Goal: Task Accomplishment & Management: Use online tool/utility

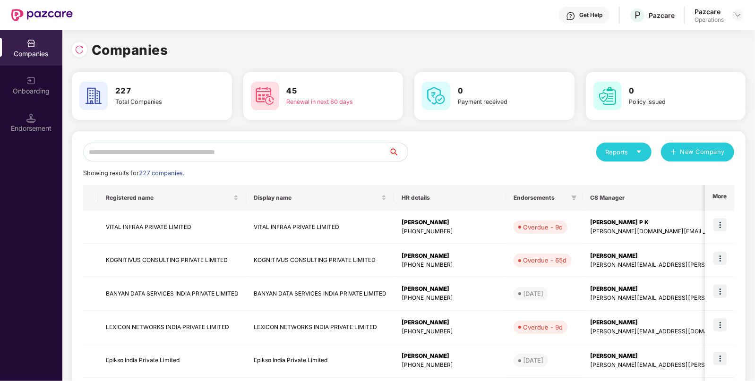
click at [286, 154] on input "text" at bounding box center [236, 152] width 306 height 19
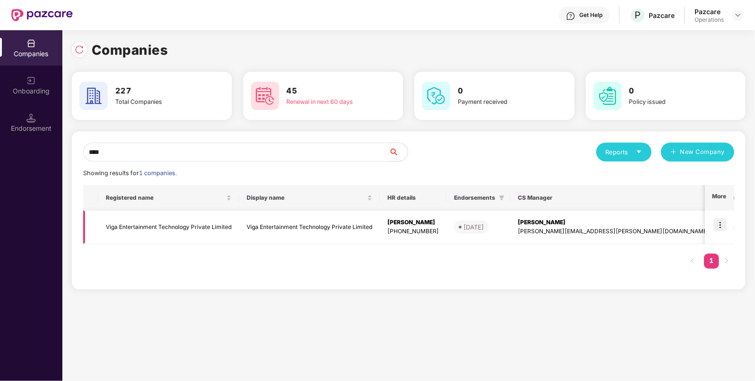
type input "****"
click at [177, 221] on td "Viga Entertainment Technology Private Limited" at bounding box center [168, 228] width 141 height 34
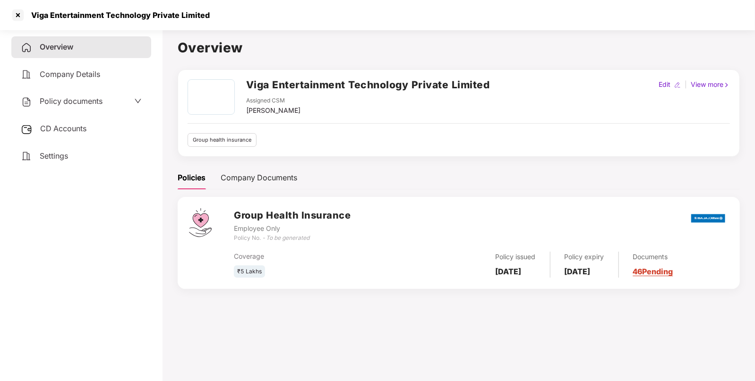
click at [73, 103] on span "Policy documents" at bounding box center [71, 100] width 63 height 9
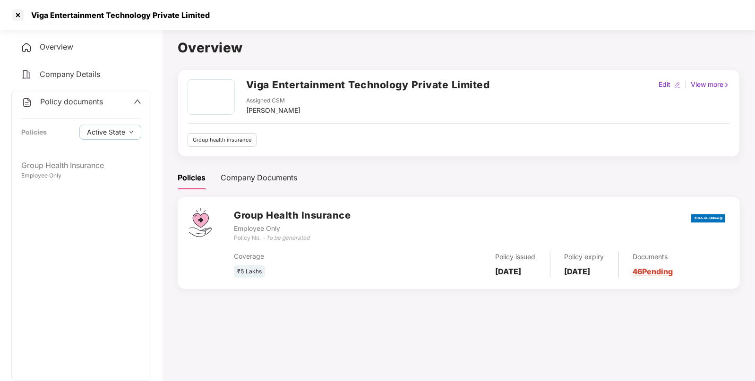
click at [71, 100] on span "Policy documents" at bounding box center [71, 101] width 63 height 9
click at [54, 98] on span "Policy documents" at bounding box center [71, 100] width 63 height 9
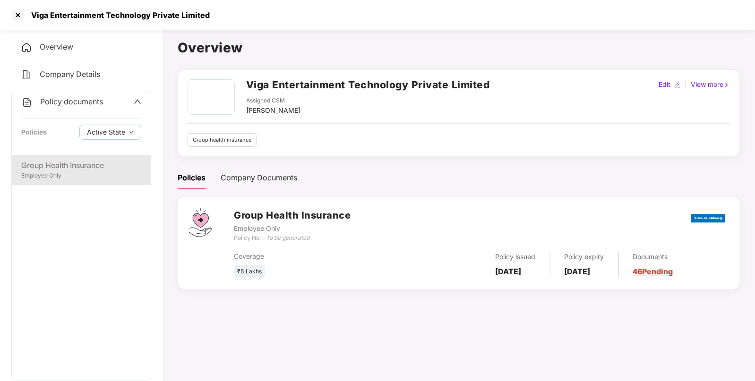
click at [50, 168] on div "Group Health Insurance" at bounding box center [81, 166] width 120 height 12
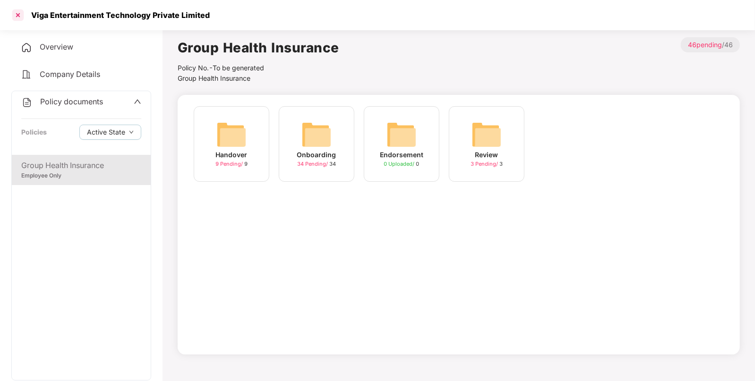
click at [21, 18] on div at bounding box center [17, 15] width 15 height 15
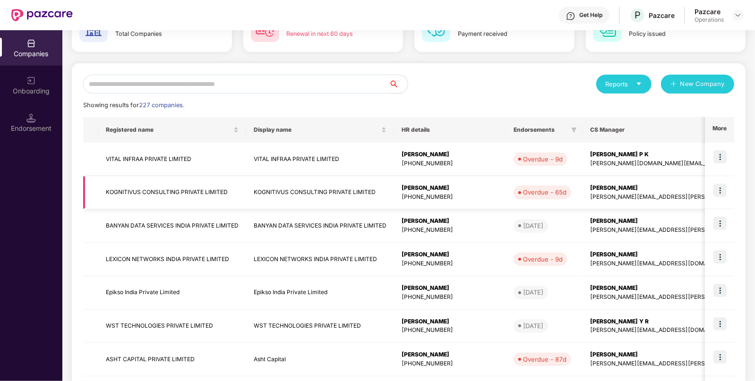
scroll to position [81, 0]
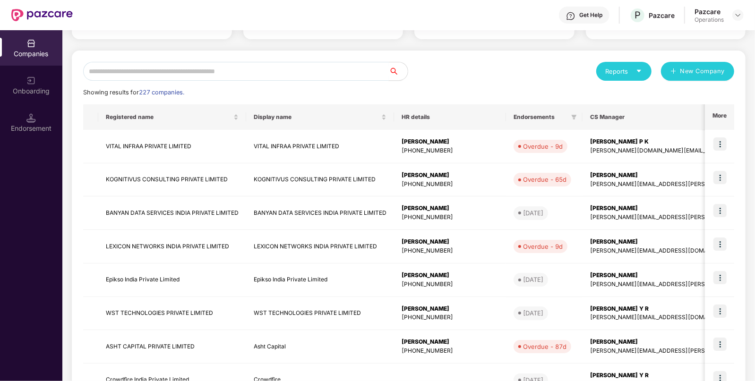
click at [172, 74] on input "text" at bounding box center [236, 71] width 306 height 19
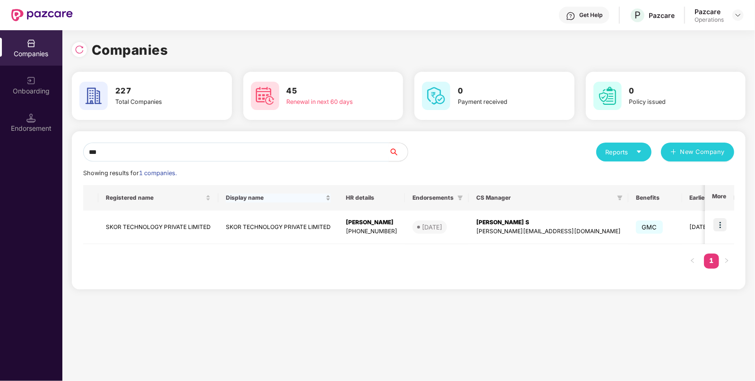
scroll to position [0, 0]
type input "****"
click at [134, 219] on td "SKOR TECHNOLOGY PRIVATE LIMITED" at bounding box center [158, 228] width 120 height 34
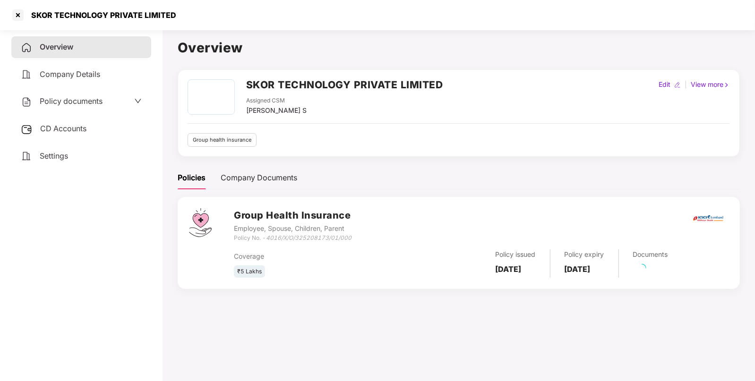
click at [51, 127] on span "CD Accounts" at bounding box center [63, 128] width 46 height 9
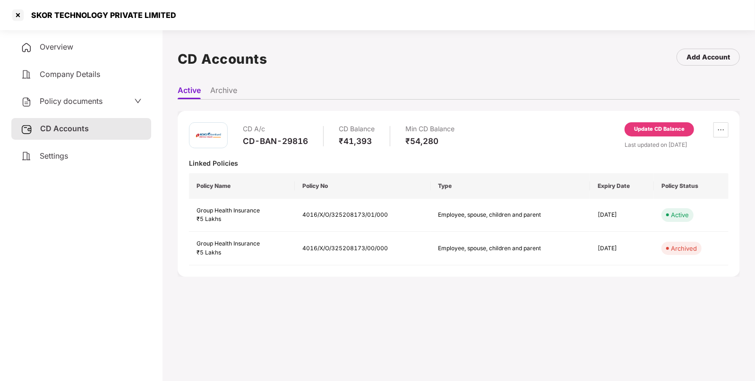
click at [649, 131] on div "Update CD Balance" at bounding box center [659, 129] width 51 height 9
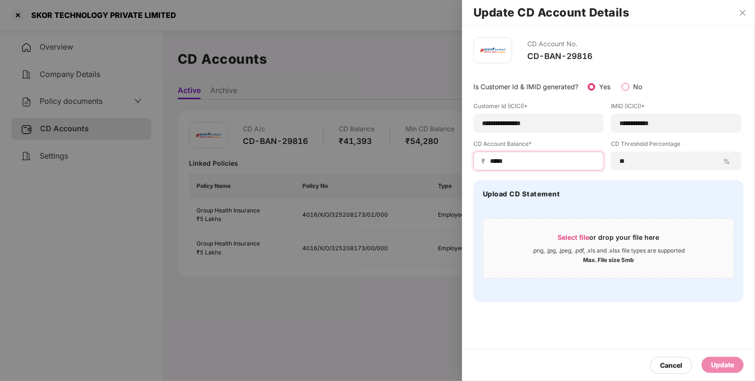
click at [496, 162] on input "*****" at bounding box center [542, 161] width 107 height 10
type input "*****"
click at [709, 360] on div "Update" at bounding box center [723, 365] width 42 height 16
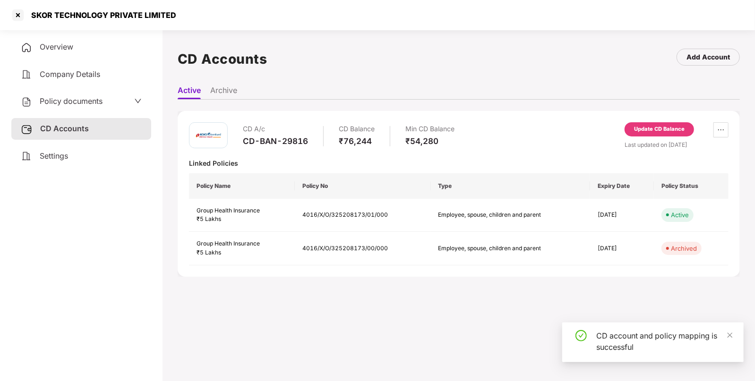
click at [57, 100] on span "Policy documents" at bounding box center [71, 100] width 63 height 9
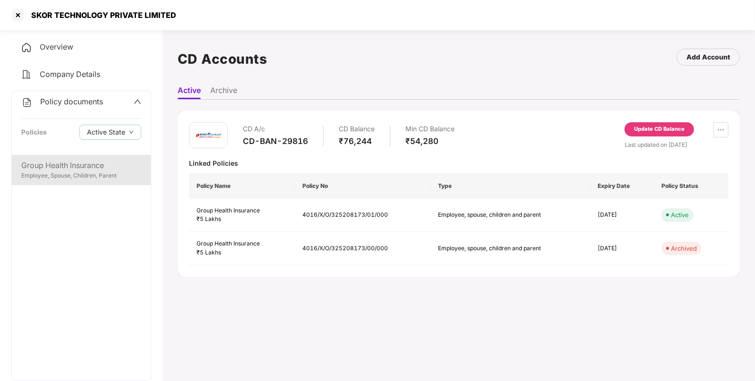
click at [51, 169] on div "Group Health Insurance" at bounding box center [81, 166] width 120 height 12
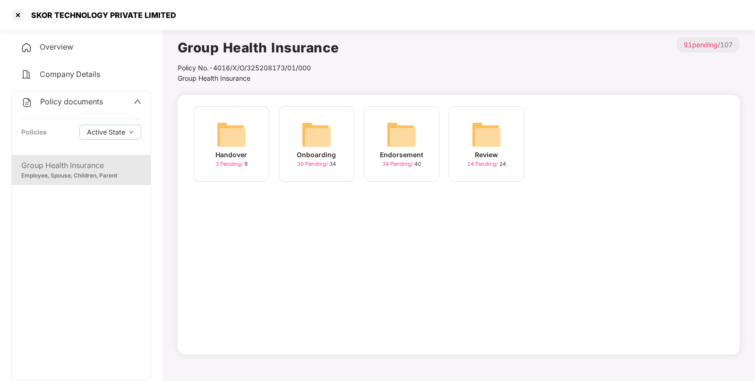
click at [398, 129] on img at bounding box center [402, 135] width 30 height 30
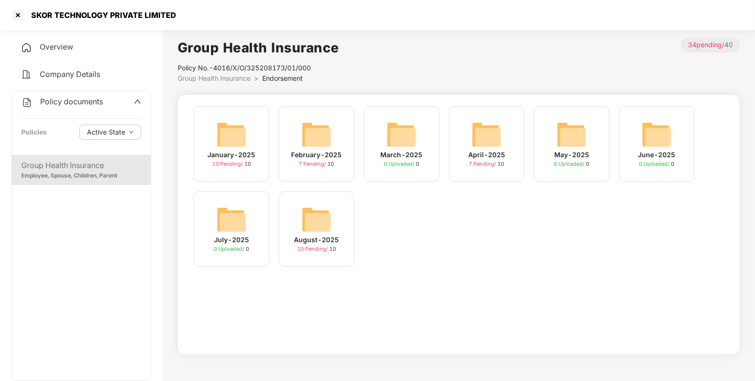
click at [316, 212] on img at bounding box center [316, 220] width 30 height 30
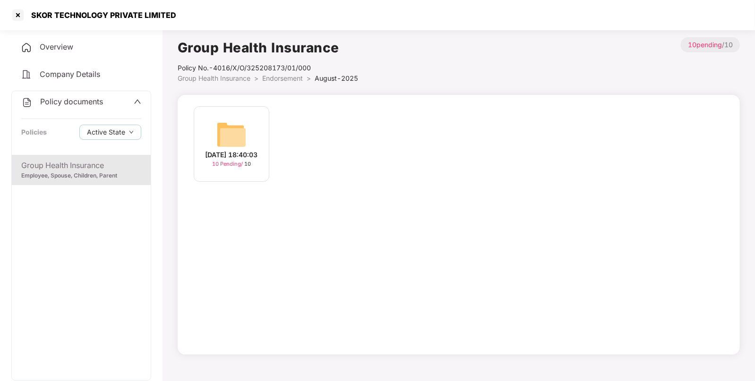
click at [240, 131] on img at bounding box center [231, 135] width 30 height 30
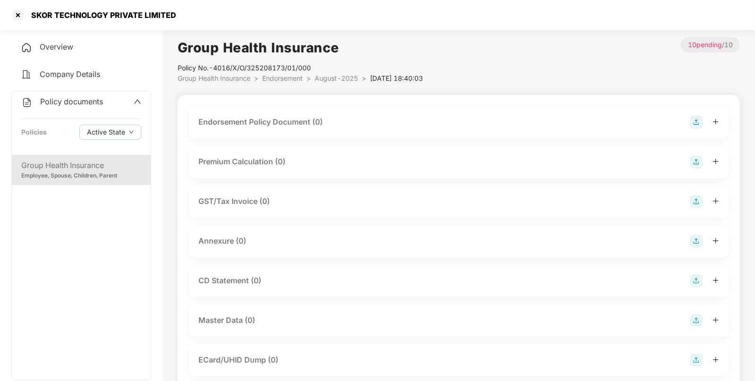
click at [693, 122] on img at bounding box center [696, 122] width 13 height 13
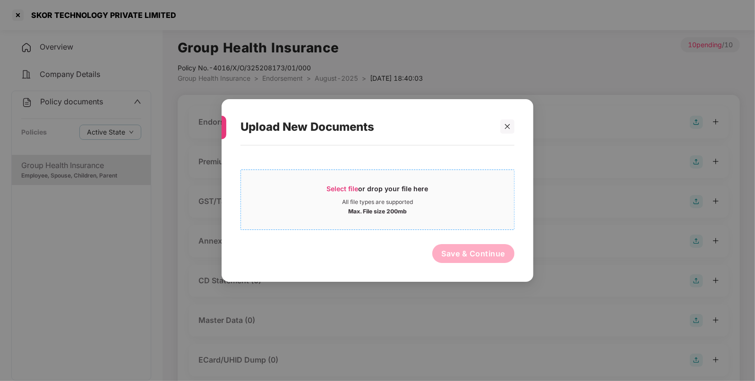
click at [339, 185] on span "Select file" at bounding box center [343, 189] width 32 height 8
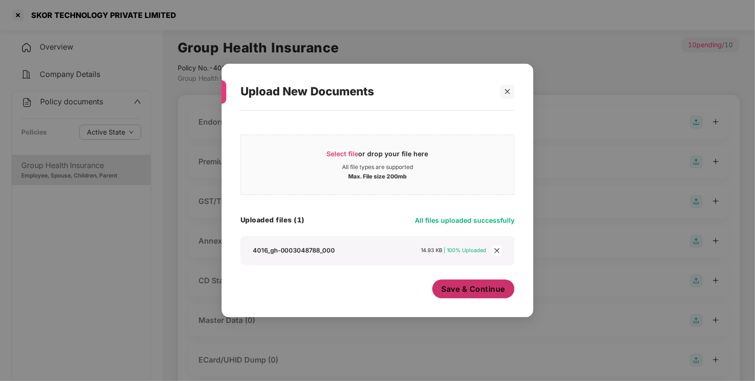
click at [458, 290] on span "Save & Continue" at bounding box center [474, 289] width 64 height 10
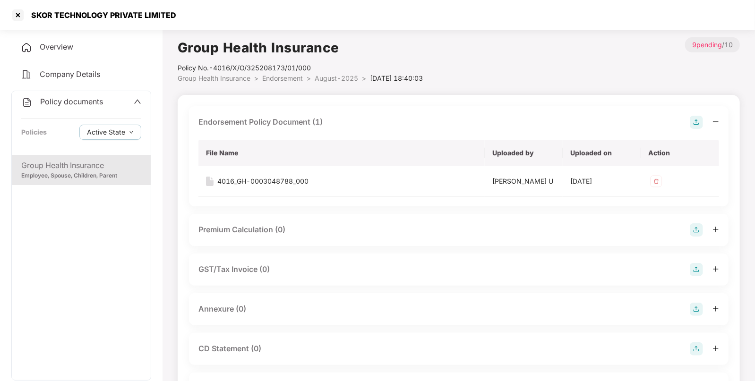
scroll to position [46, 0]
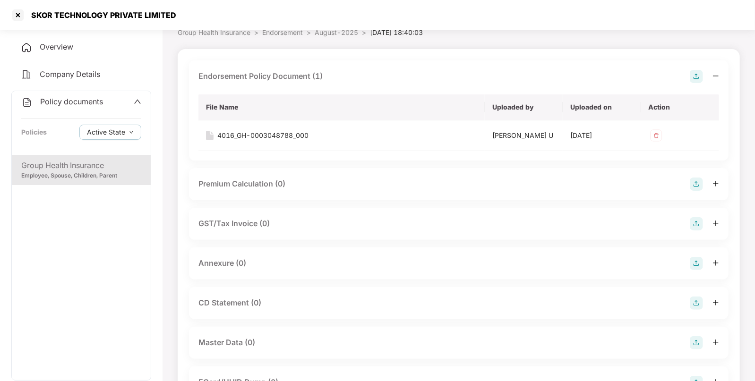
click at [696, 262] on img at bounding box center [696, 263] width 13 height 13
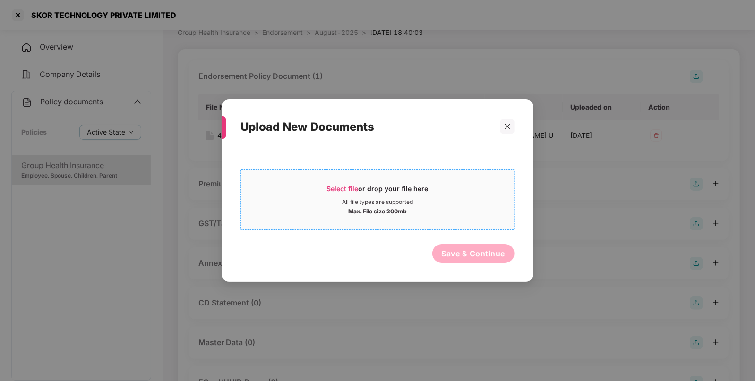
click at [340, 189] on span "Select file" at bounding box center [343, 189] width 32 height 8
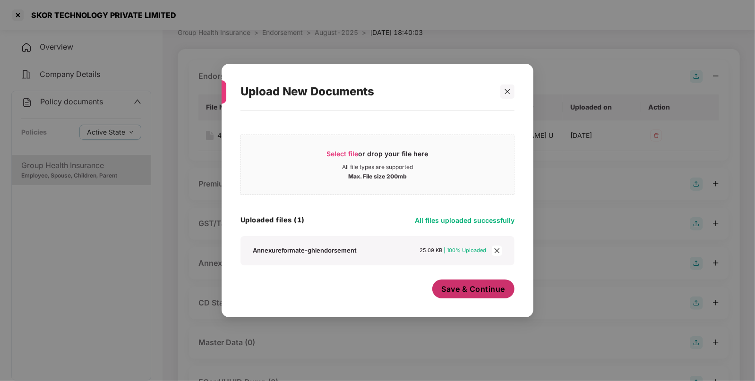
click at [468, 283] on button "Save & Continue" at bounding box center [473, 289] width 83 height 19
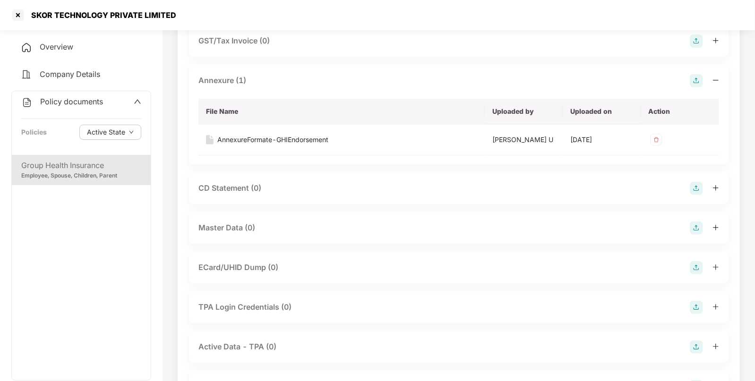
scroll to position [230, 0]
click at [700, 227] on img at bounding box center [696, 227] width 13 height 13
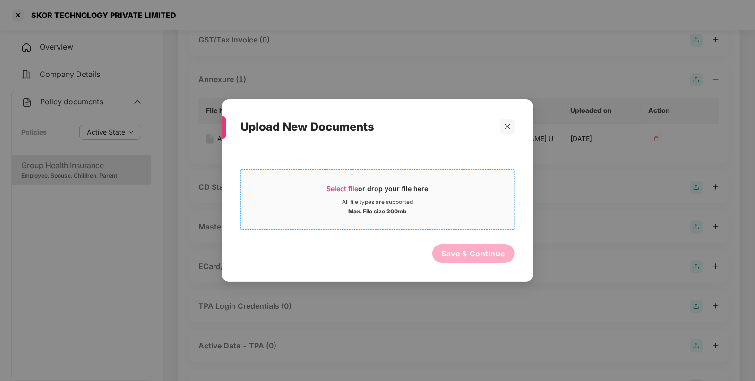
click at [336, 186] on span "Select file" at bounding box center [343, 189] width 32 height 8
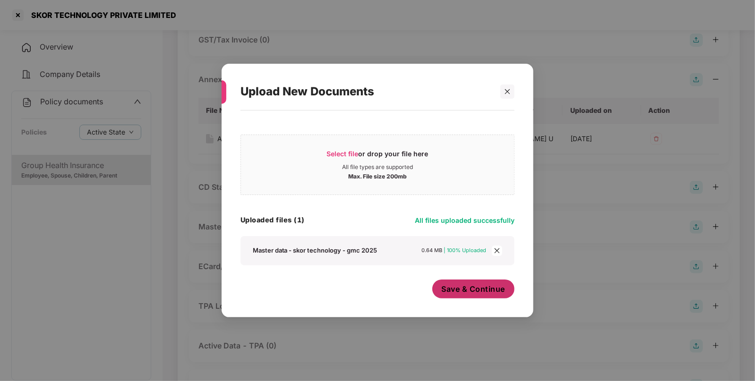
click at [464, 290] on span "Save & Continue" at bounding box center [474, 289] width 64 height 10
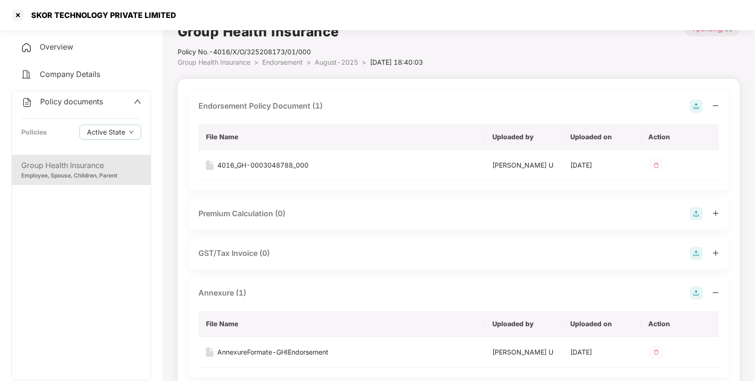
scroll to position [0, 0]
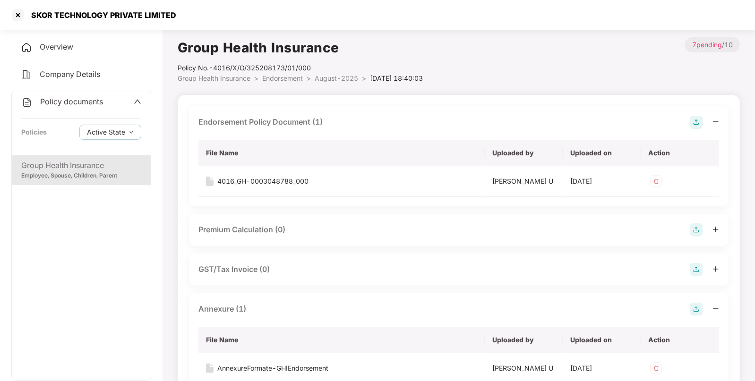
click at [58, 107] on div "Policy documents" at bounding box center [62, 102] width 82 height 12
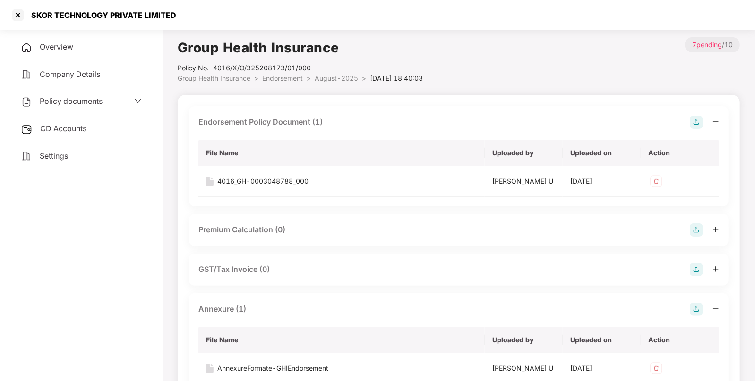
click at [78, 130] on span "CD Accounts" at bounding box center [63, 128] width 46 height 9
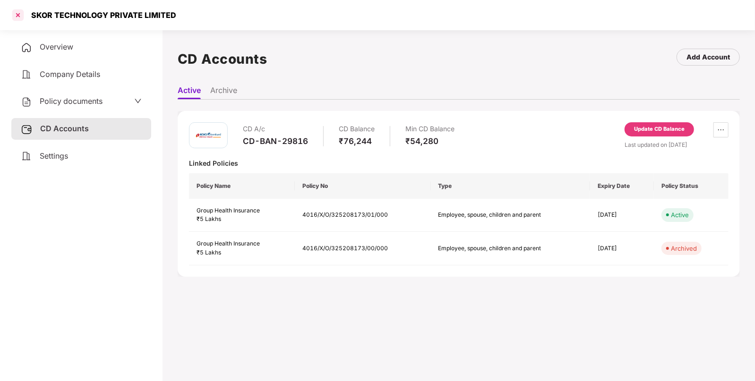
click at [17, 12] on div at bounding box center [17, 15] width 15 height 15
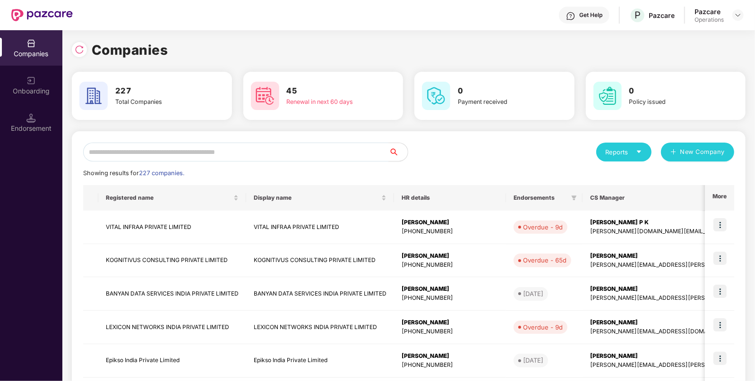
click at [17, 12] on img at bounding box center [41, 15] width 61 height 12
click at [296, 151] on input "text" at bounding box center [236, 152] width 306 height 19
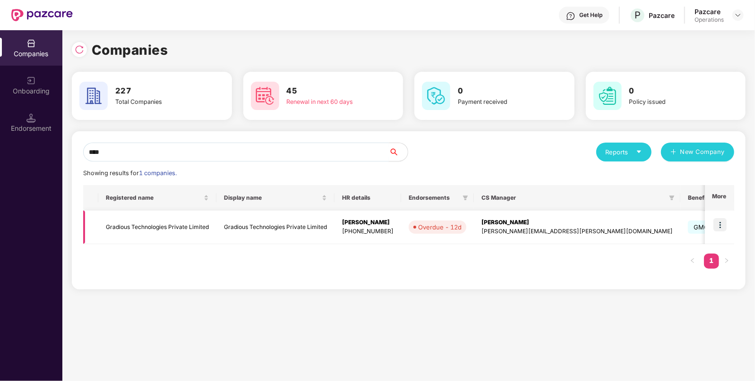
type input "****"
click at [163, 228] on td "Gradious Technologies Private Limited" at bounding box center [157, 228] width 118 height 34
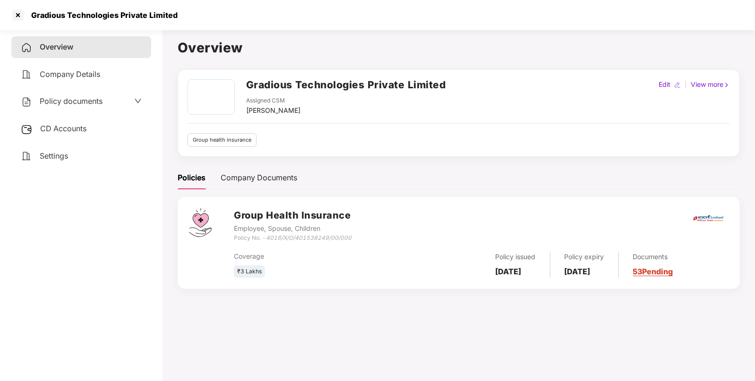
click at [64, 101] on span "Policy documents" at bounding box center [71, 100] width 63 height 9
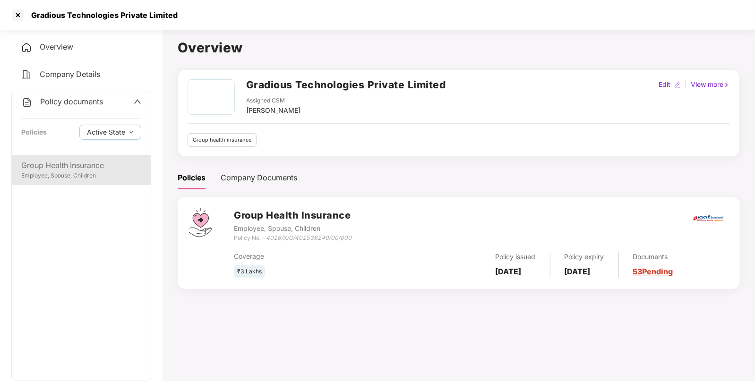
click at [71, 172] on div "Employee, Spouse, Children" at bounding box center [81, 176] width 120 height 9
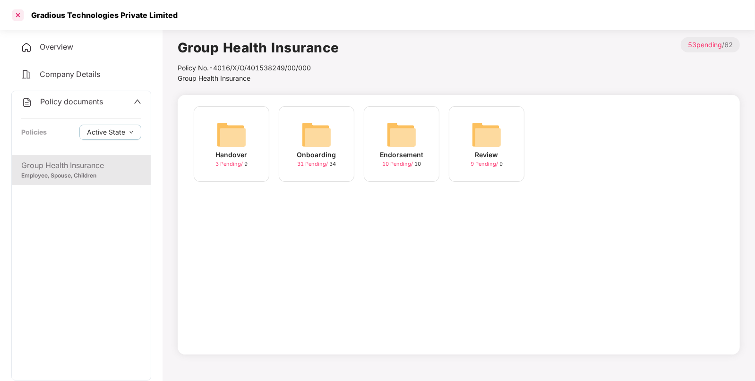
click at [14, 17] on div at bounding box center [17, 15] width 15 height 15
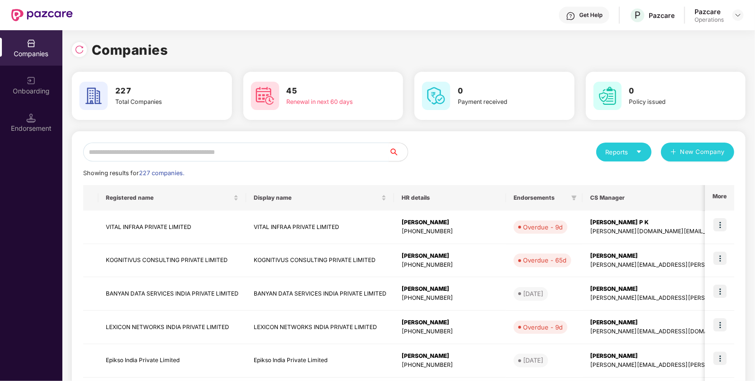
click at [198, 155] on input "text" at bounding box center [236, 152] width 306 height 19
click at [300, 154] on input "text" at bounding box center [236, 152] width 306 height 19
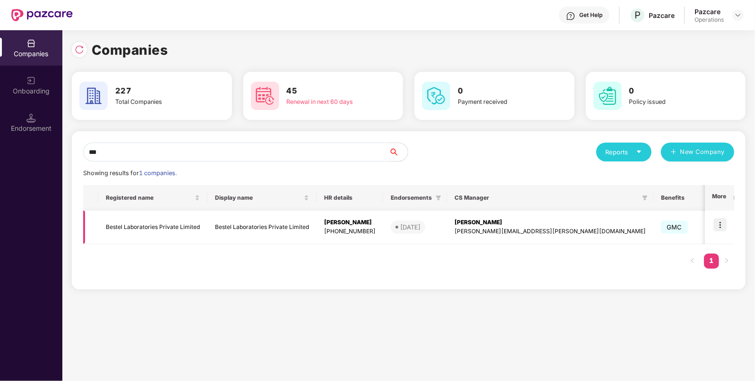
type input "***"
click at [120, 227] on td "Bestel Laboratories Private Limited" at bounding box center [152, 228] width 109 height 34
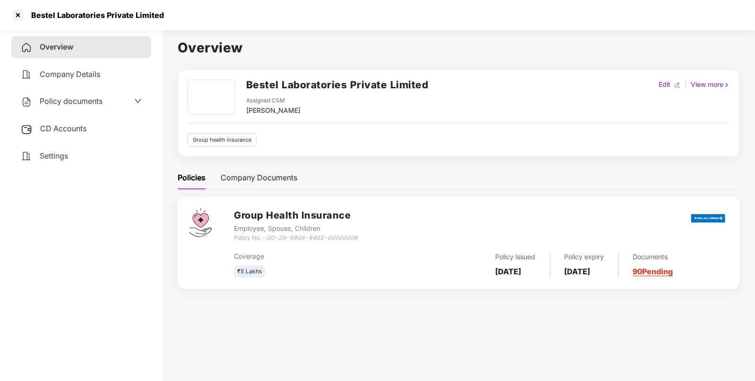
click at [85, 126] on span "CD Accounts" at bounding box center [63, 128] width 46 height 9
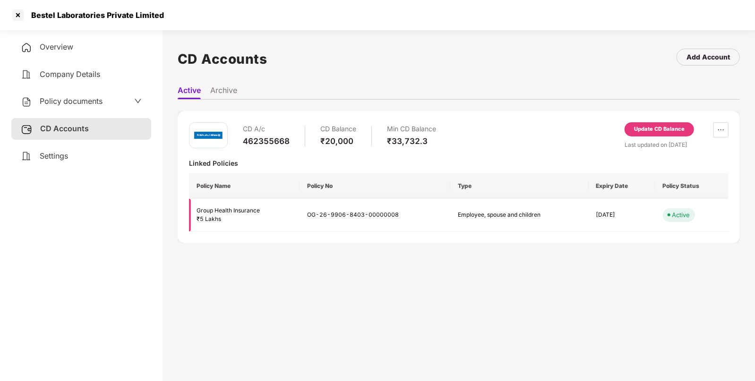
click at [242, 213] on div "Group Health Insurance" at bounding box center [244, 210] width 95 height 9
click at [647, 125] on div "Update CD Balance" at bounding box center [659, 129] width 51 height 9
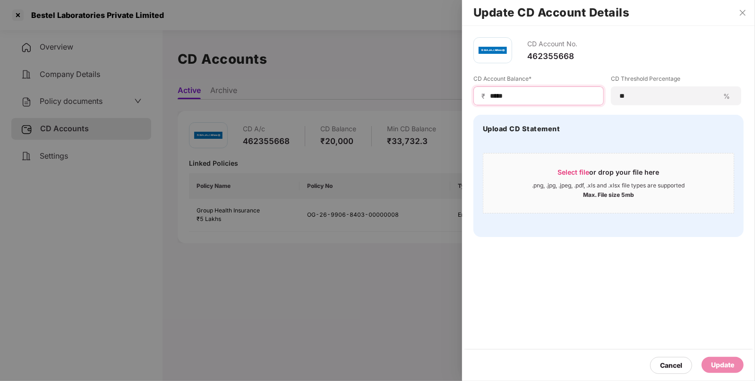
click at [524, 97] on input "*****" at bounding box center [542, 96] width 107 height 10
type input "*****"
click at [715, 360] on div "Update" at bounding box center [723, 365] width 42 height 16
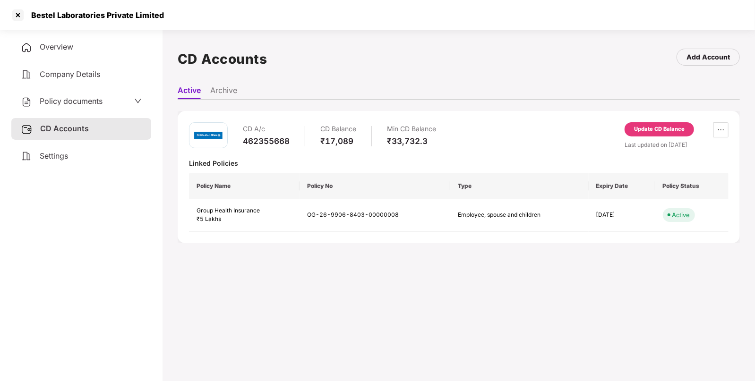
click at [58, 104] on span "Policy documents" at bounding box center [71, 100] width 63 height 9
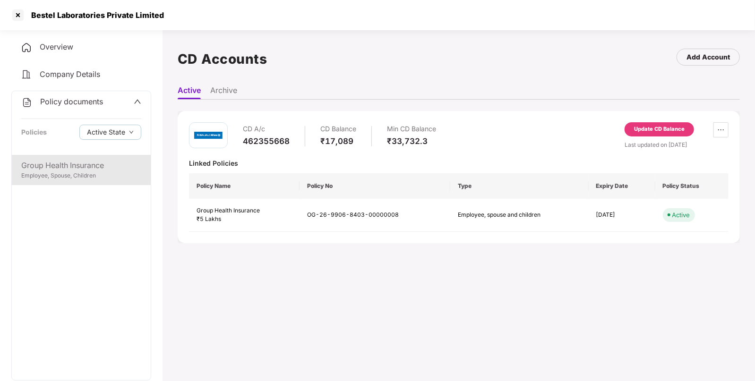
click at [52, 173] on div "Employee, Spouse, Children" at bounding box center [81, 176] width 120 height 9
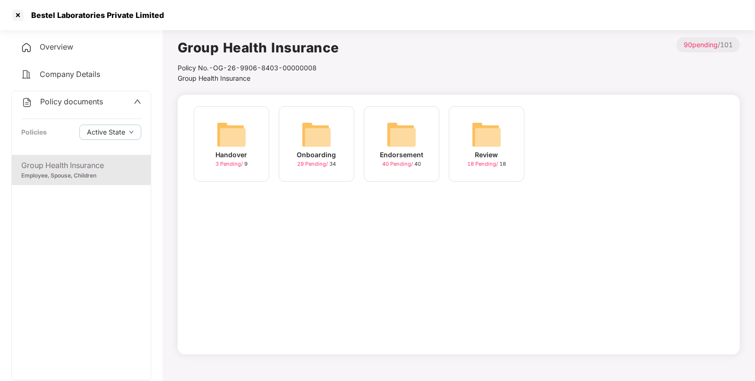
click at [400, 146] on img at bounding box center [402, 135] width 30 height 30
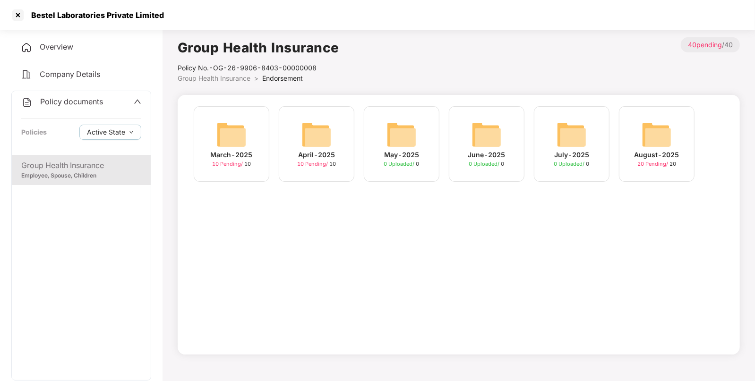
click at [231, 137] on img at bounding box center [231, 135] width 30 height 30
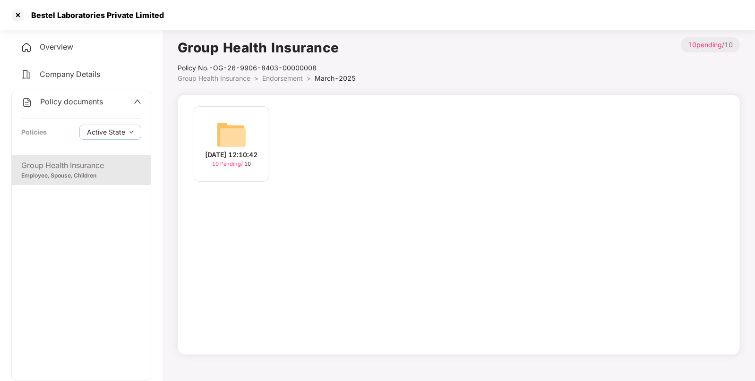
click at [222, 128] on img at bounding box center [231, 135] width 30 height 30
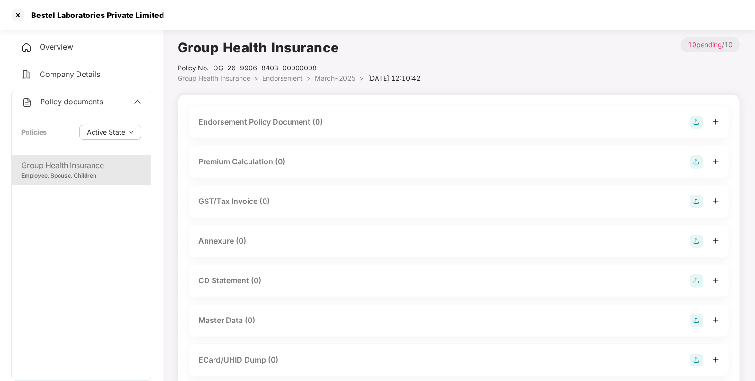
click at [692, 118] on img at bounding box center [696, 122] width 13 height 13
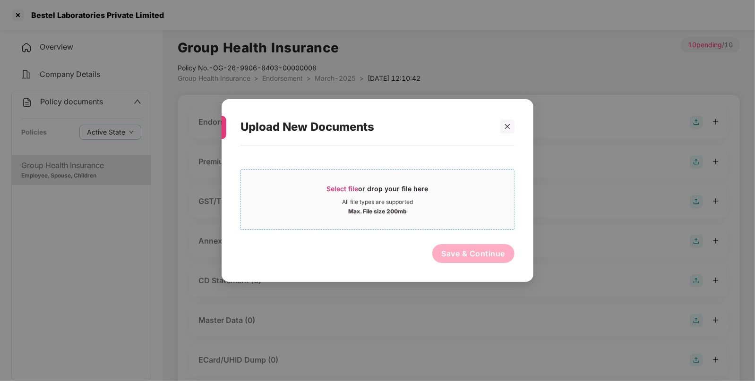
click at [331, 184] on div "Select file or drop your file here" at bounding box center [378, 191] width 102 height 14
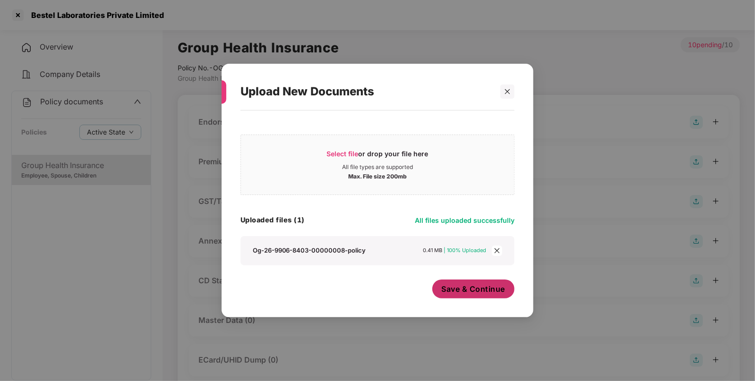
click at [468, 289] on span "Save & Continue" at bounding box center [474, 289] width 64 height 10
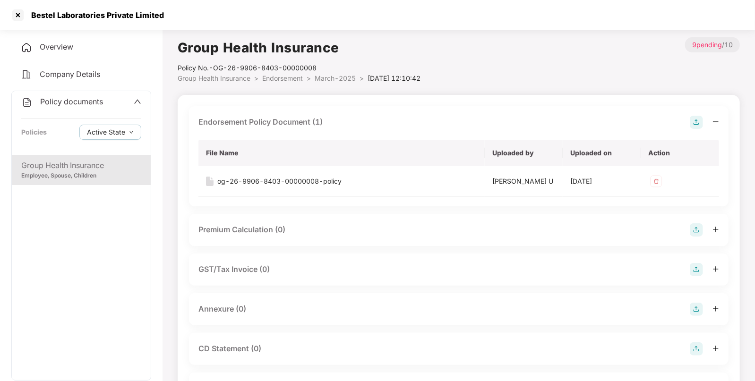
scroll to position [121, 0]
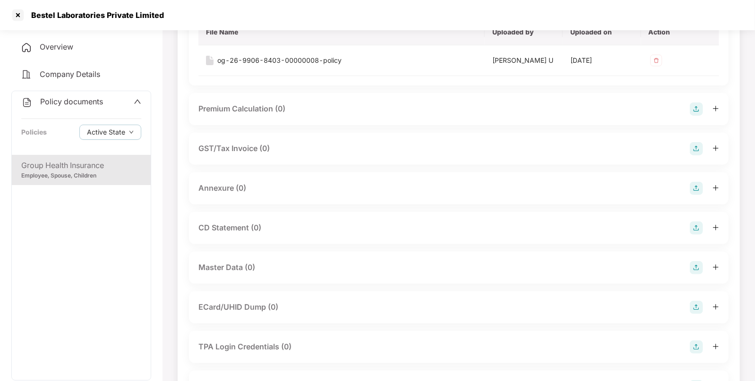
click at [694, 224] on img at bounding box center [696, 228] width 13 height 13
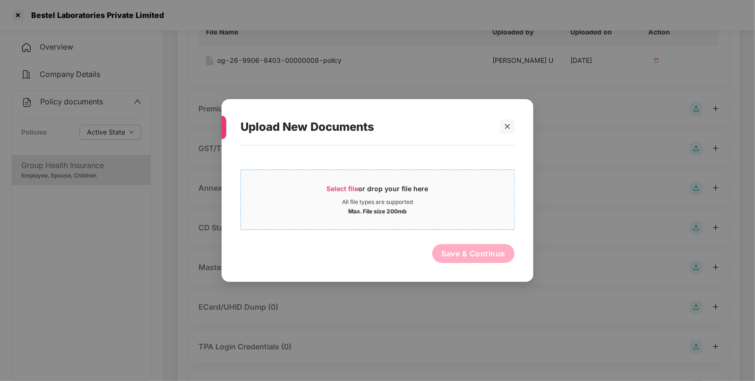
click at [340, 192] on span "Select file" at bounding box center [343, 189] width 32 height 8
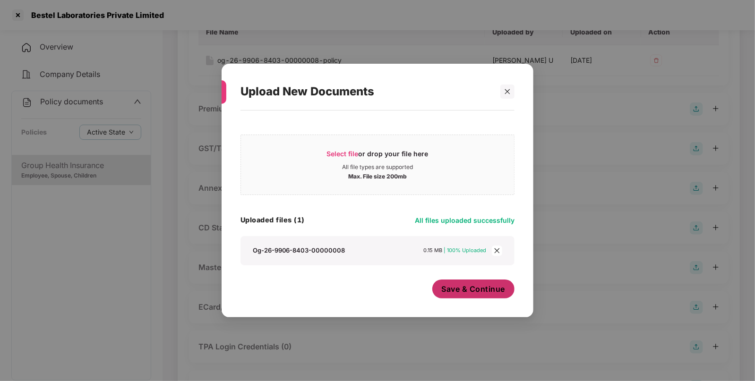
click at [461, 288] on span "Save & Continue" at bounding box center [474, 289] width 64 height 10
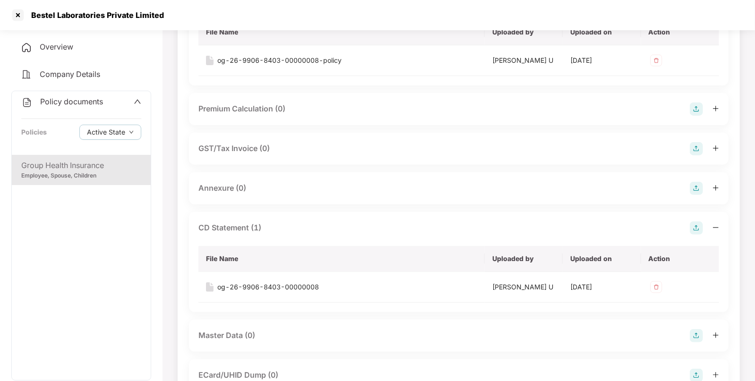
scroll to position [0, 0]
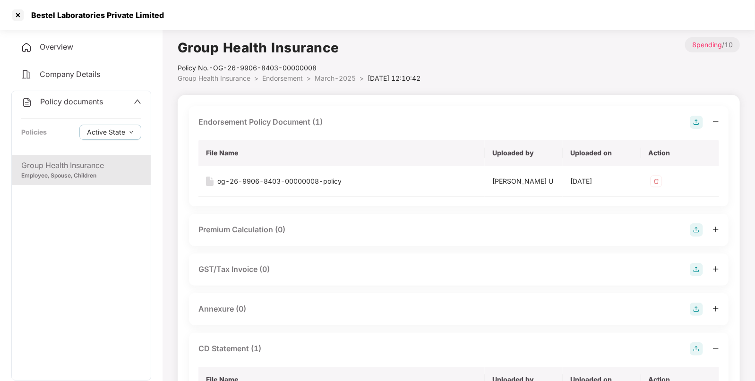
click at [239, 78] on span "Group Health Insurance" at bounding box center [214, 78] width 73 height 8
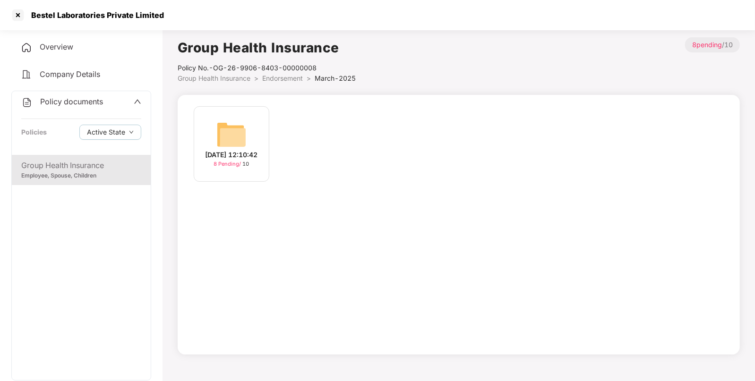
click at [268, 77] on span "Endorsement" at bounding box center [282, 78] width 41 height 8
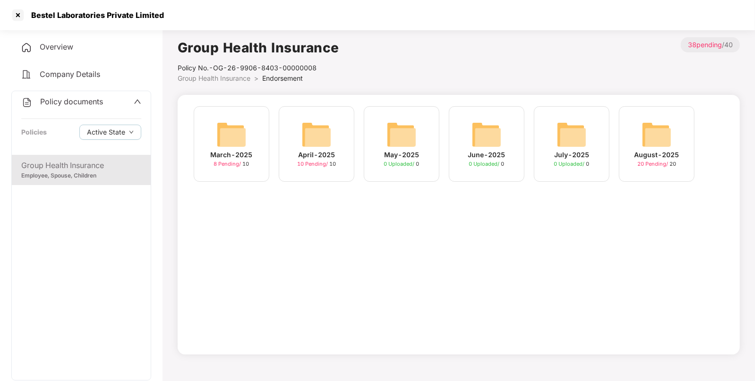
click at [319, 147] on img at bounding box center [316, 135] width 30 height 30
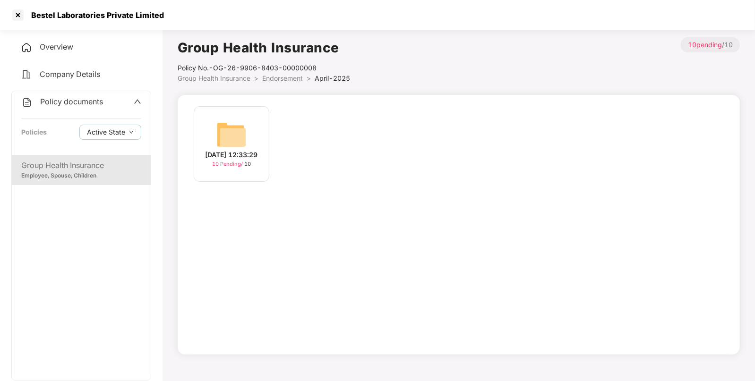
click at [229, 128] on img at bounding box center [231, 135] width 30 height 30
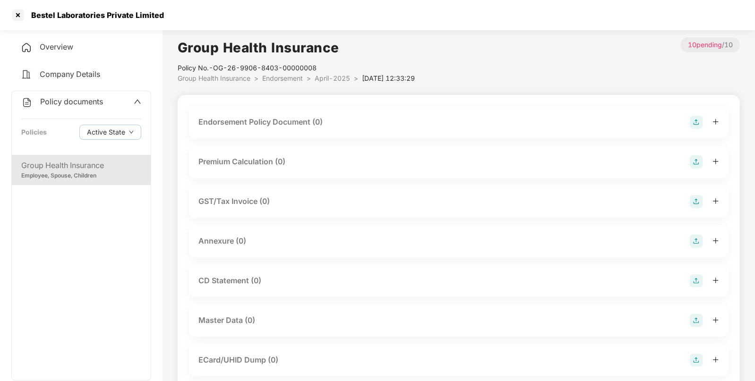
click at [229, 128] on div "Endorsement Policy Document (0)" at bounding box center [260, 122] width 124 height 12
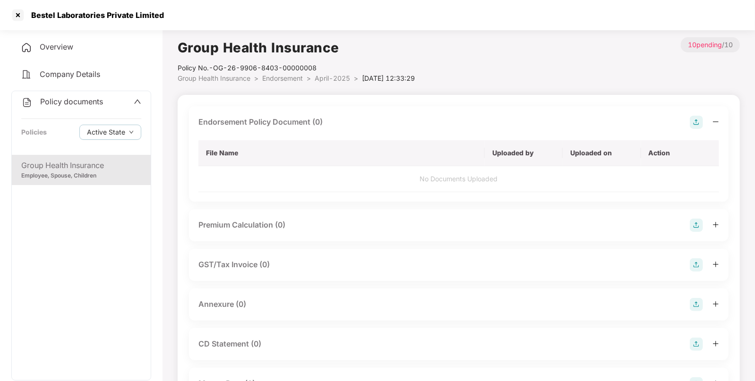
click at [694, 123] on img at bounding box center [696, 122] width 13 height 13
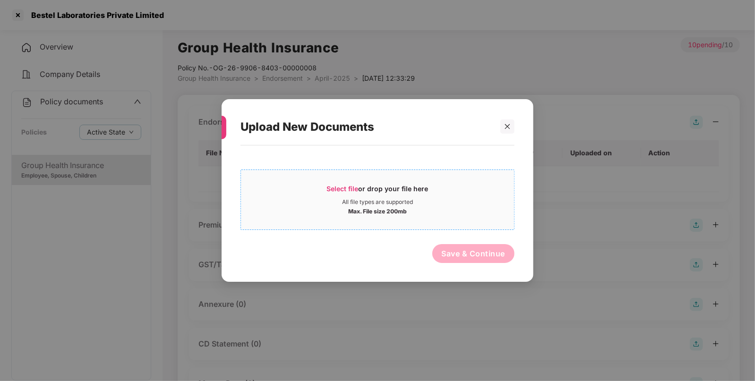
click at [343, 191] on span "Select file" at bounding box center [343, 189] width 32 height 8
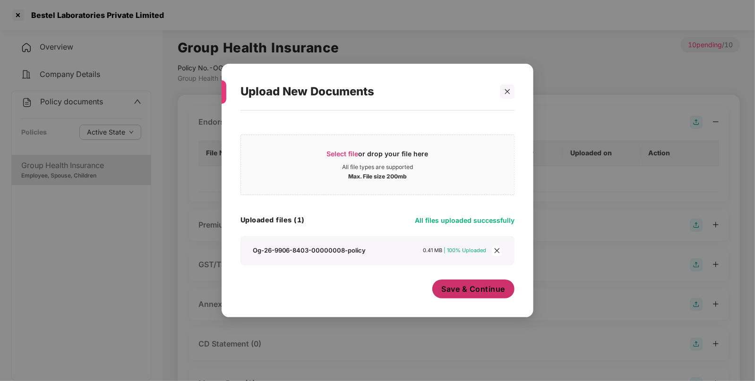
click at [476, 294] on span "Save & Continue" at bounding box center [474, 289] width 64 height 10
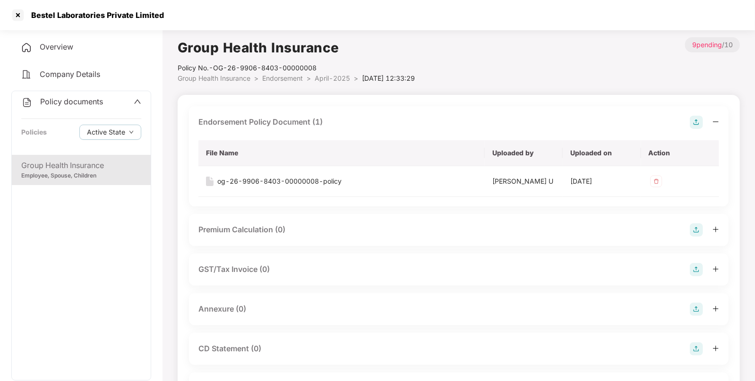
scroll to position [107, 0]
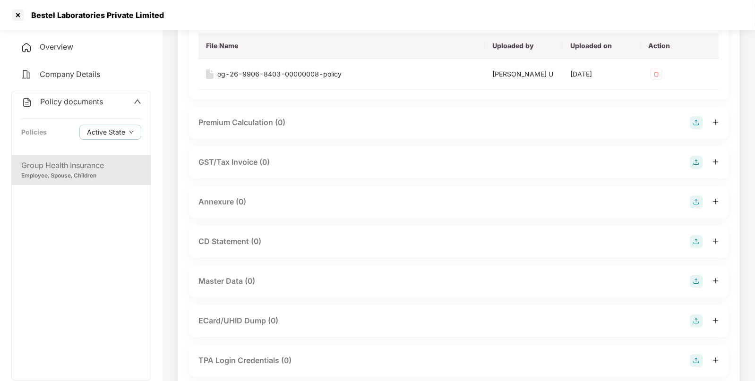
click at [696, 198] on img at bounding box center [696, 202] width 13 height 13
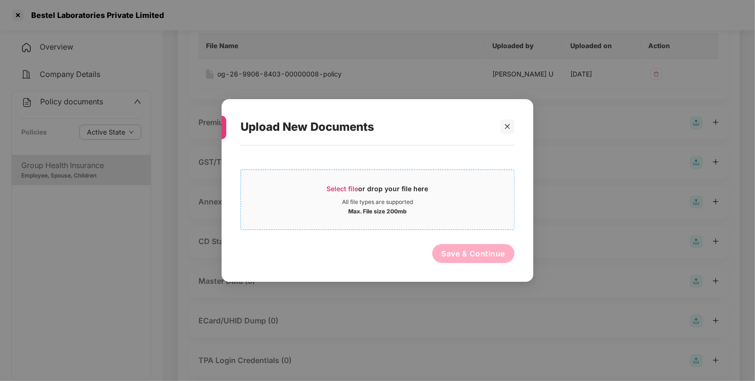
click at [340, 186] on span "Select file" at bounding box center [343, 189] width 32 height 8
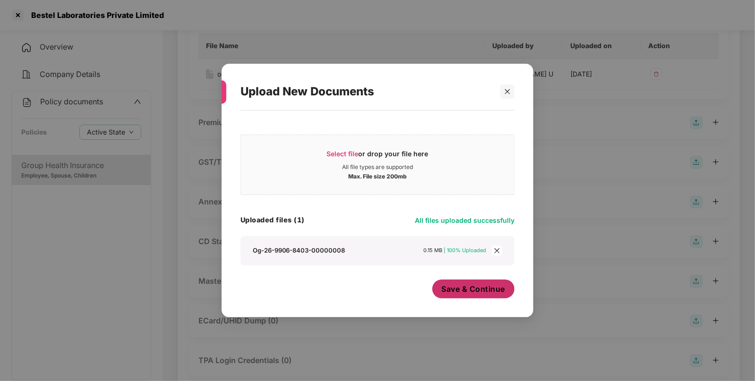
click at [465, 288] on span "Save & Continue" at bounding box center [474, 289] width 64 height 10
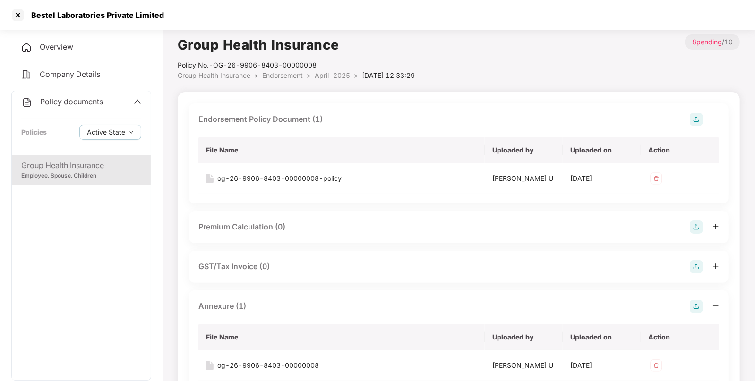
scroll to position [0, 0]
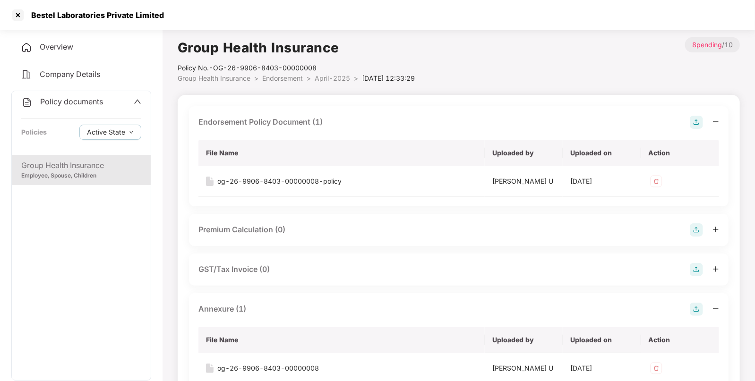
click at [107, 163] on div "Group Health Insurance" at bounding box center [81, 166] width 120 height 12
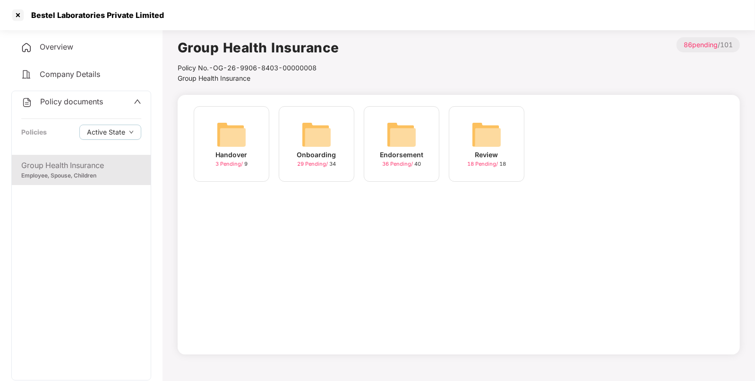
click at [385, 144] on div "Endorsement 36 Pending / 40" at bounding box center [402, 144] width 76 height 76
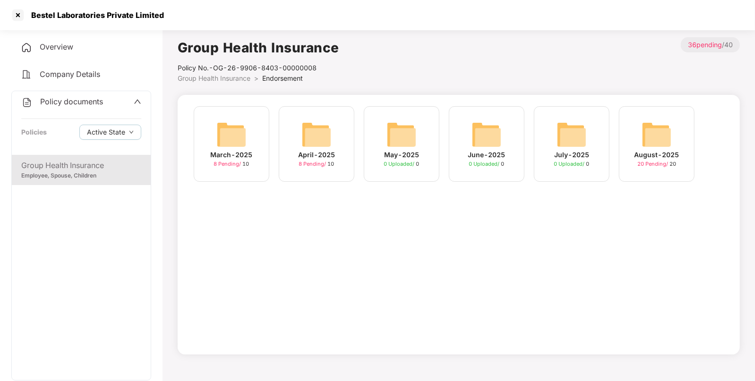
click at [642, 146] on img at bounding box center [657, 135] width 30 height 30
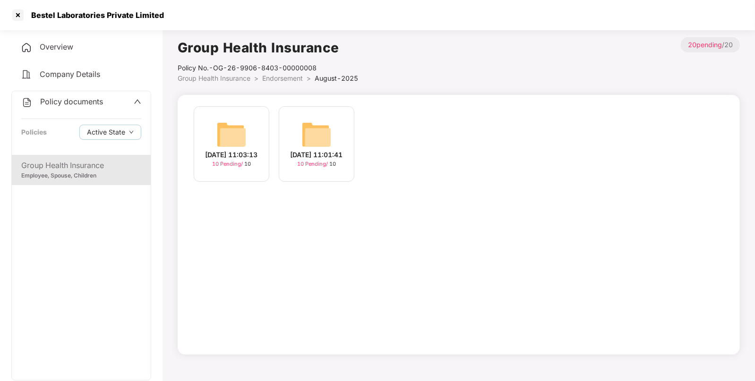
click at [243, 132] on img at bounding box center [231, 135] width 30 height 30
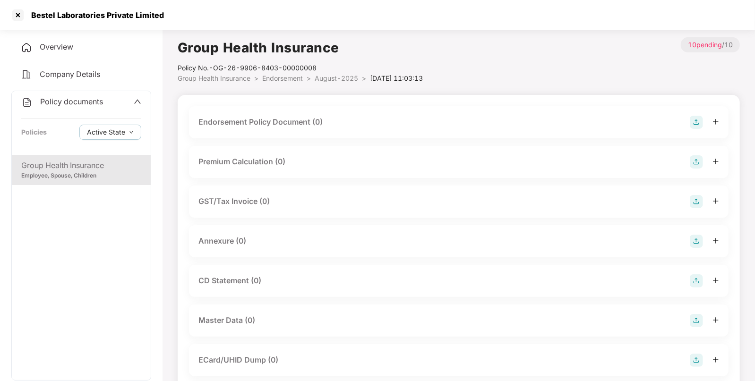
click at [698, 120] on img at bounding box center [696, 122] width 13 height 13
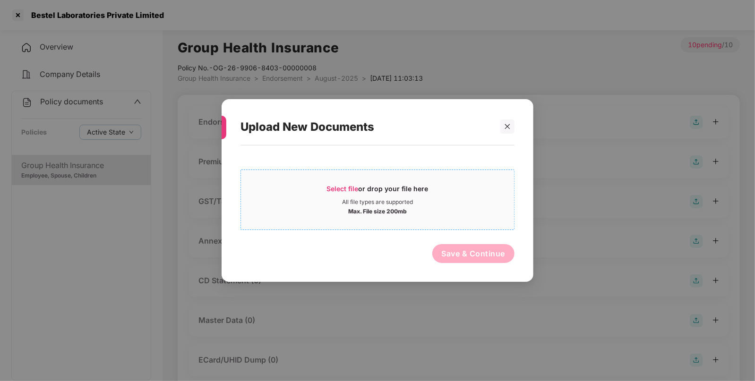
click at [331, 187] on span "Select file" at bounding box center [343, 189] width 32 height 8
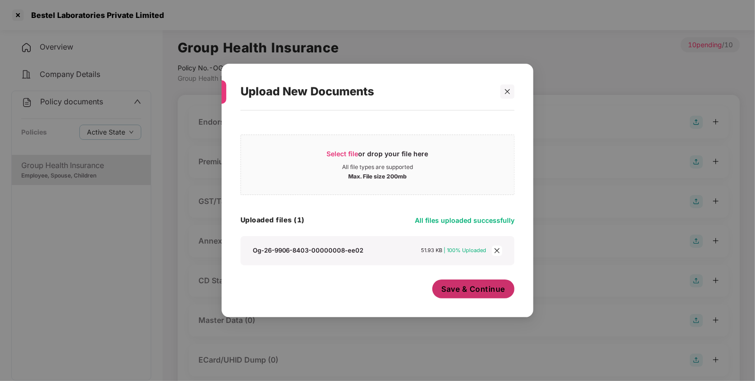
click at [442, 291] on span "Save & Continue" at bounding box center [474, 289] width 64 height 10
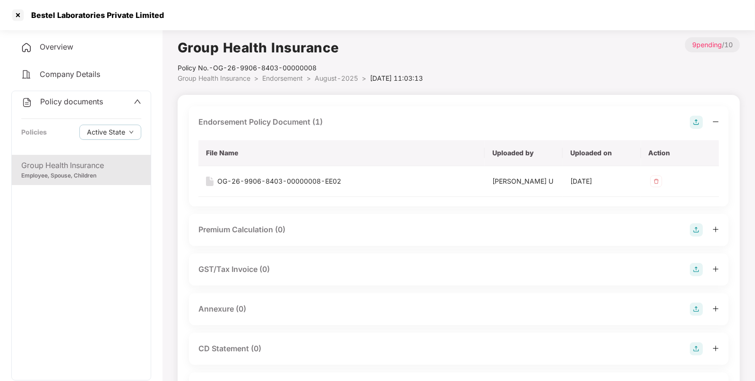
scroll to position [94, 0]
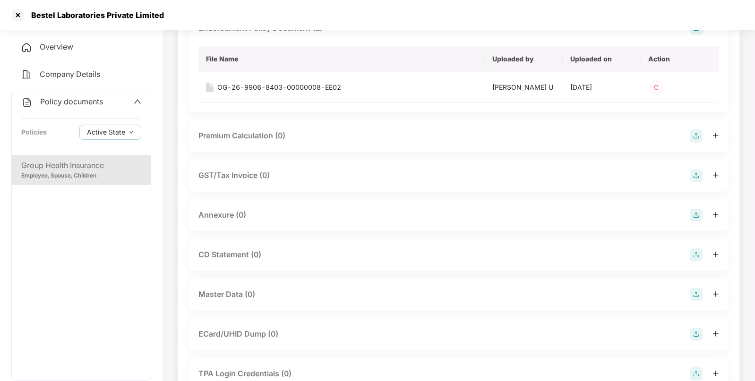
click at [696, 214] on img at bounding box center [696, 215] width 13 height 13
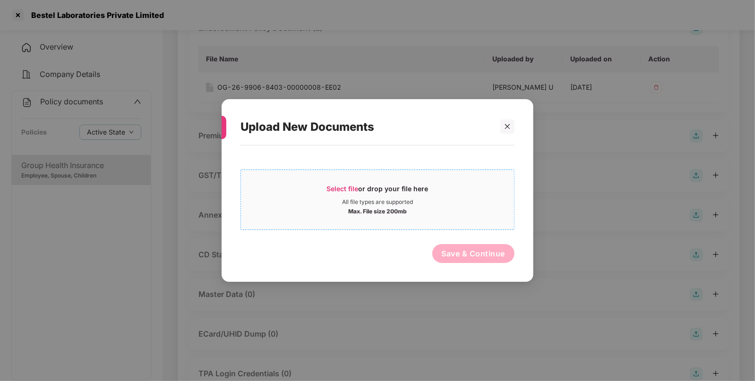
click at [334, 183] on span "Select file or drop your file here All file types are supported Max. File size …" at bounding box center [377, 199] width 273 height 45
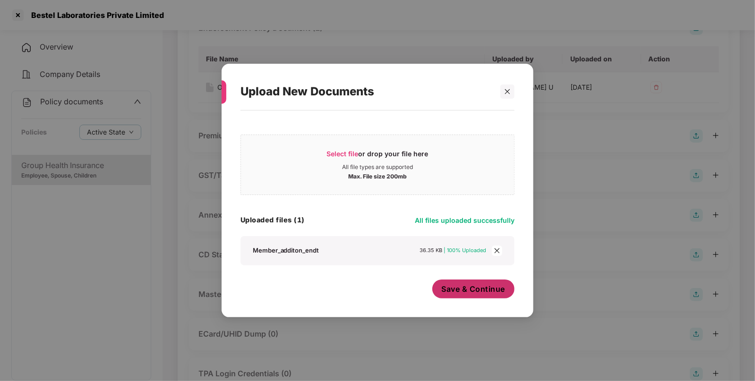
click at [456, 285] on span "Save & Continue" at bounding box center [474, 289] width 64 height 10
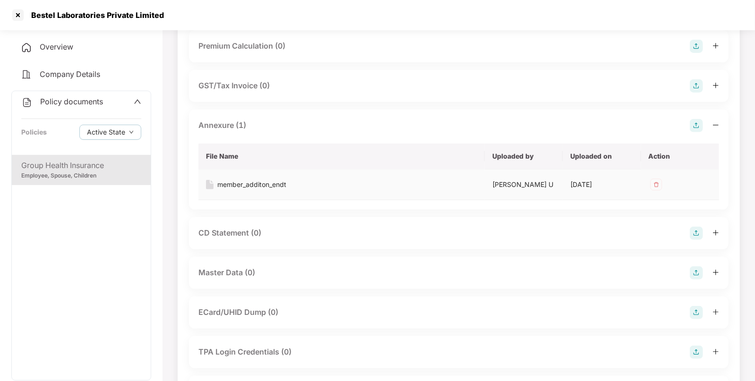
scroll to position [185, 0]
click at [695, 267] on img at bounding box center [696, 271] width 13 height 13
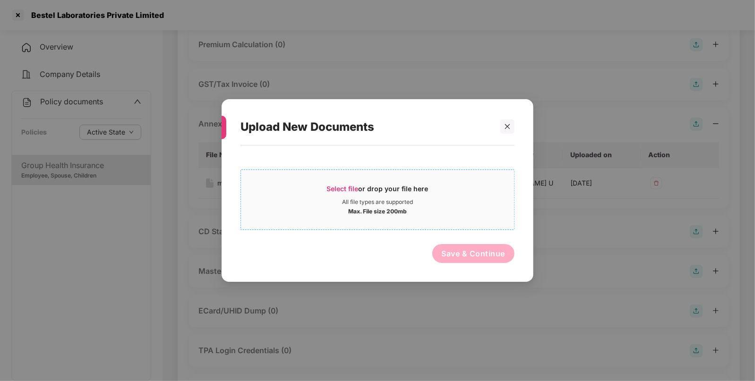
click at [332, 185] on span "Select file" at bounding box center [343, 189] width 32 height 8
click at [507, 134] on div at bounding box center [507, 127] width 14 height 14
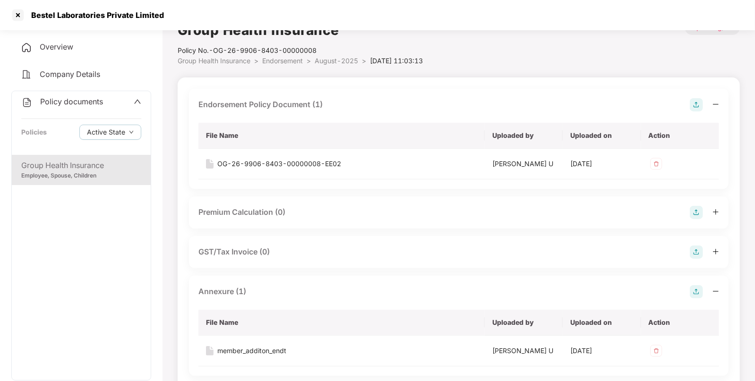
scroll to position [0, 0]
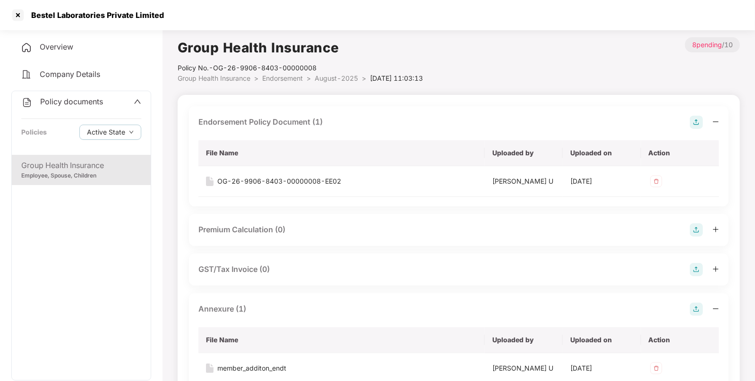
click at [288, 80] on span "Endorsement" at bounding box center [282, 78] width 41 height 8
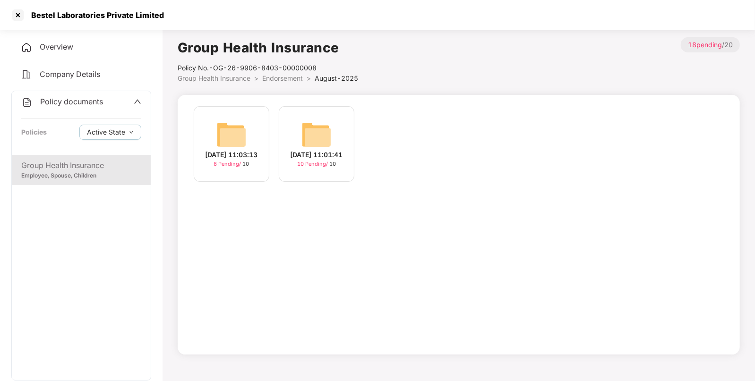
click at [306, 139] on img at bounding box center [316, 135] width 30 height 30
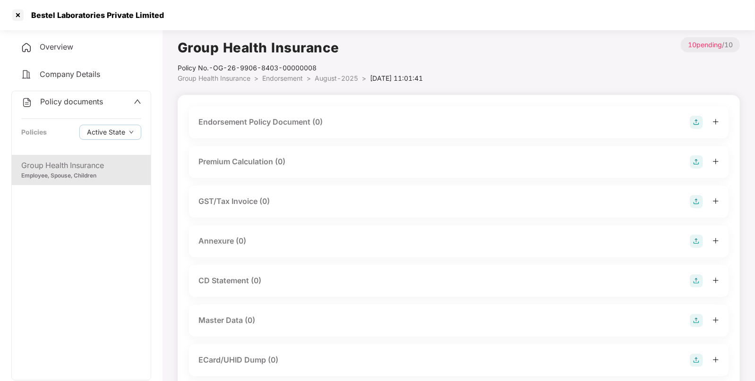
click at [694, 126] on img at bounding box center [696, 122] width 13 height 13
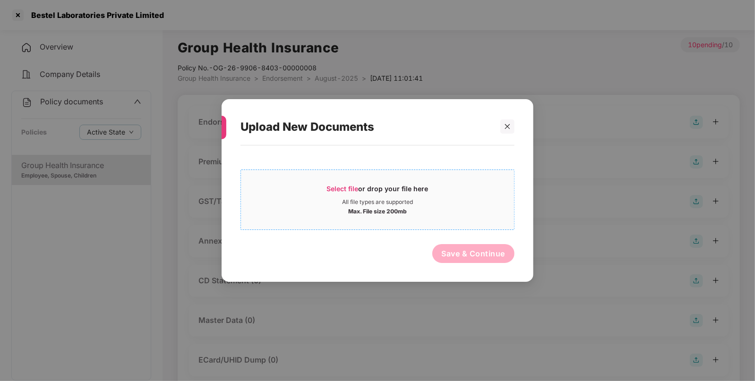
click at [348, 182] on span "Select file or drop your file here All file types are supported Max. File size …" at bounding box center [377, 199] width 273 height 45
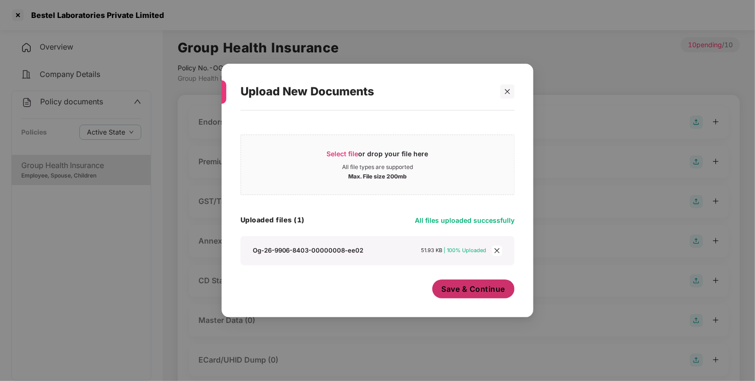
click at [472, 283] on button "Save & Continue" at bounding box center [473, 289] width 83 height 19
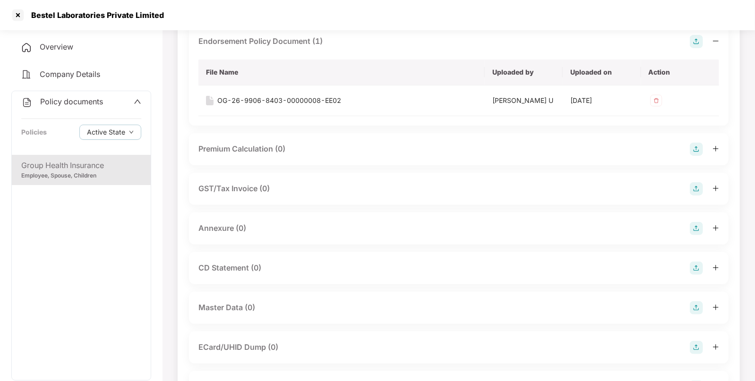
scroll to position [85, 0]
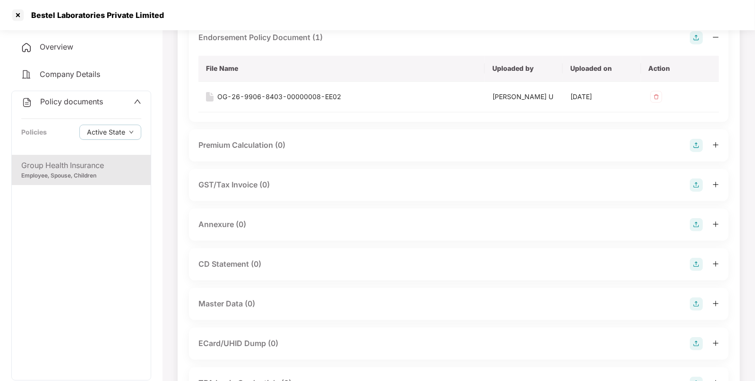
click at [695, 223] on img at bounding box center [696, 224] width 13 height 13
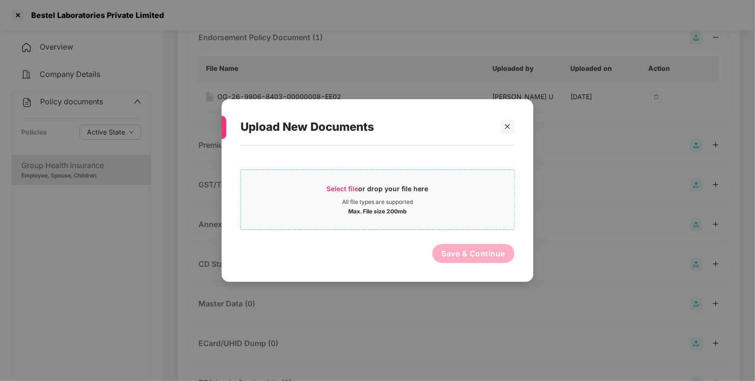
click at [341, 188] on span "Select file" at bounding box center [343, 189] width 32 height 8
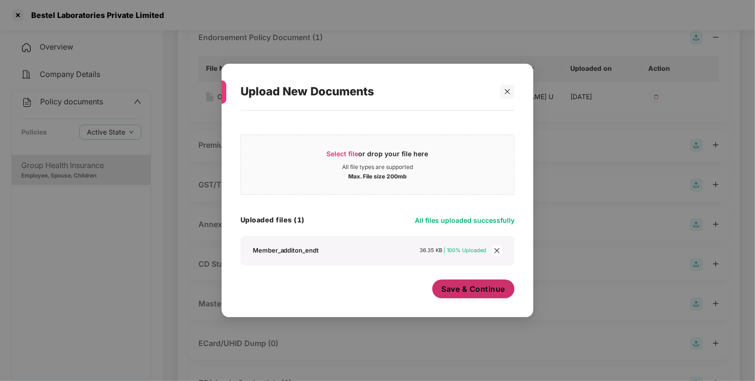
click at [475, 295] on button "Save & Continue" at bounding box center [473, 289] width 83 height 19
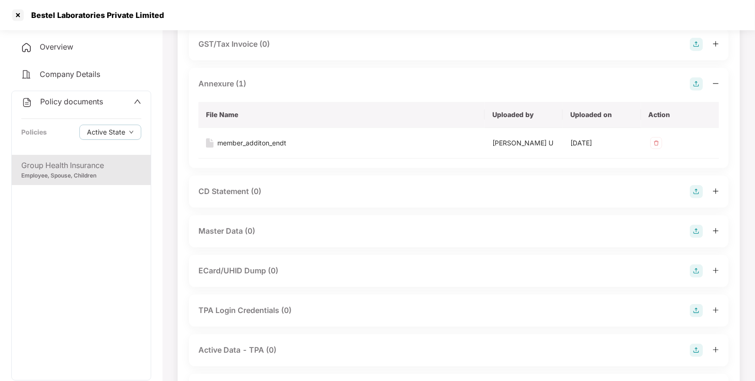
scroll to position [280, 0]
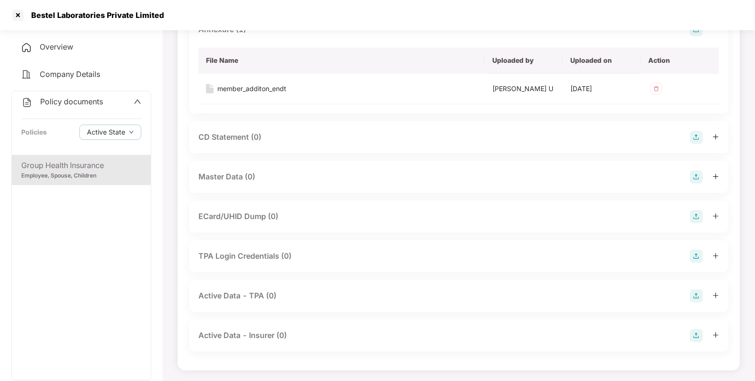
click at [697, 178] on img at bounding box center [696, 177] width 13 height 13
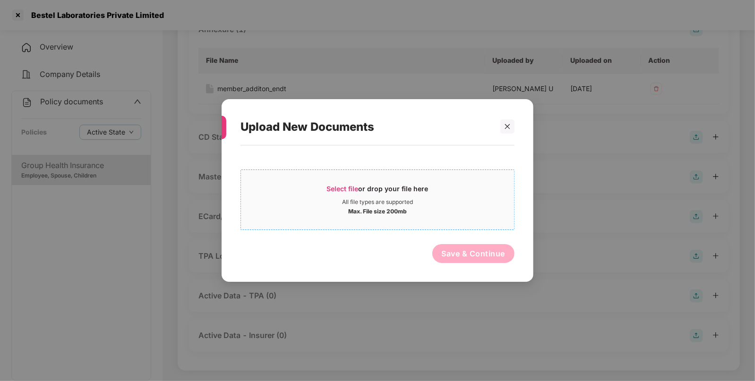
click at [346, 188] on span "Select file" at bounding box center [343, 189] width 32 height 8
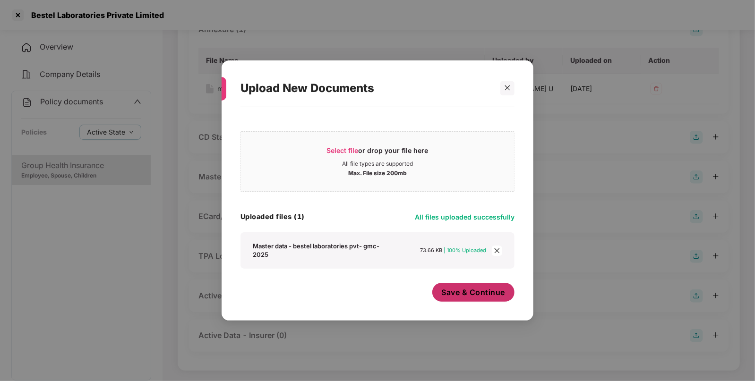
click at [475, 300] on button "Save & Continue" at bounding box center [473, 292] width 83 height 19
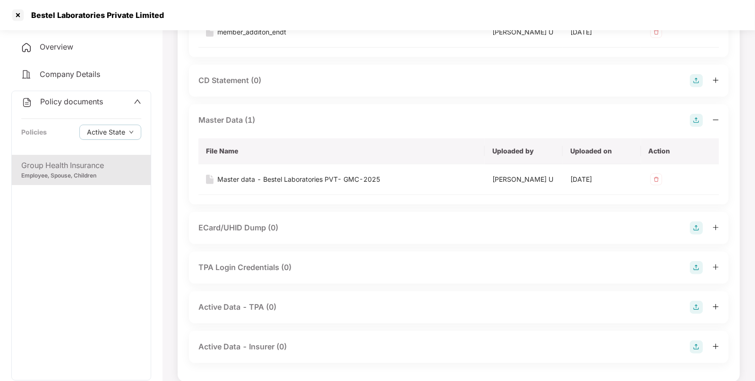
scroll to position [338, 0]
click at [475, 300] on div "Active Data - TPA (0)" at bounding box center [458, 306] width 521 height 13
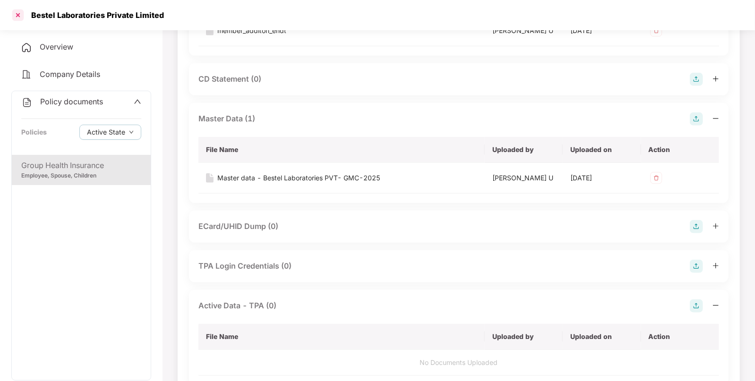
click at [20, 18] on div at bounding box center [17, 15] width 15 height 15
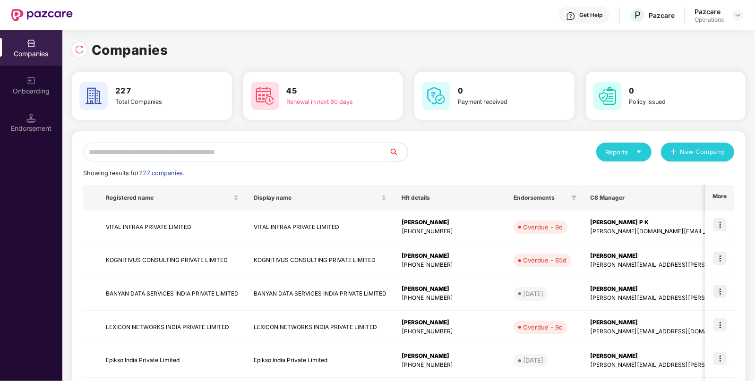
scroll to position [0, 0]
click at [314, 151] on input "text" at bounding box center [236, 152] width 306 height 19
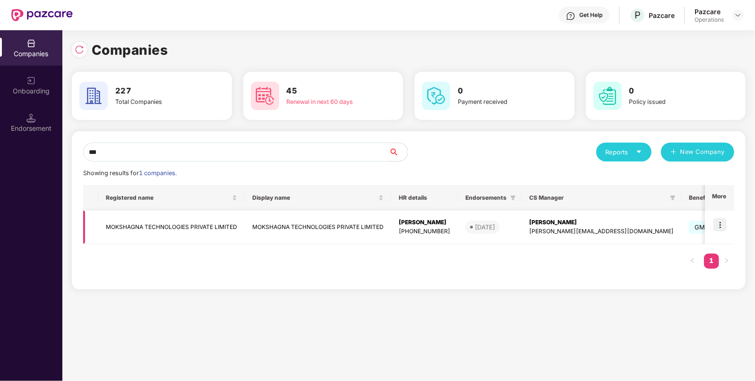
type input "***"
click at [182, 218] on td "MOKSHAGNA TECHNOLOGIES PRIVATE LIMITED" at bounding box center [171, 228] width 146 height 34
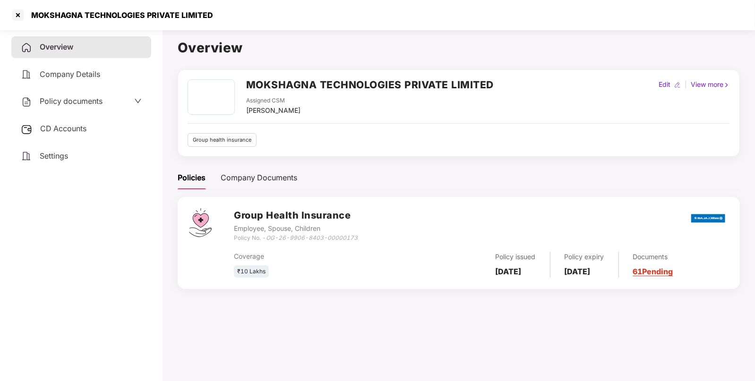
click at [82, 104] on span "Policy documents" at bounding box center [71, 100] width 63 height 9
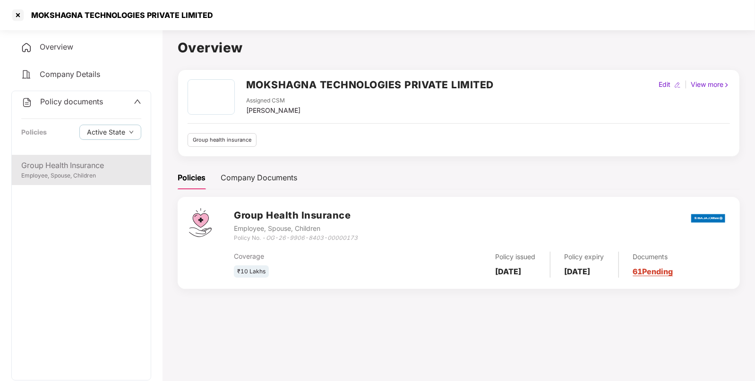
click at [69, 161] on div "Group Health Insurance" at bounding box center [81, 166] width 120 height 12
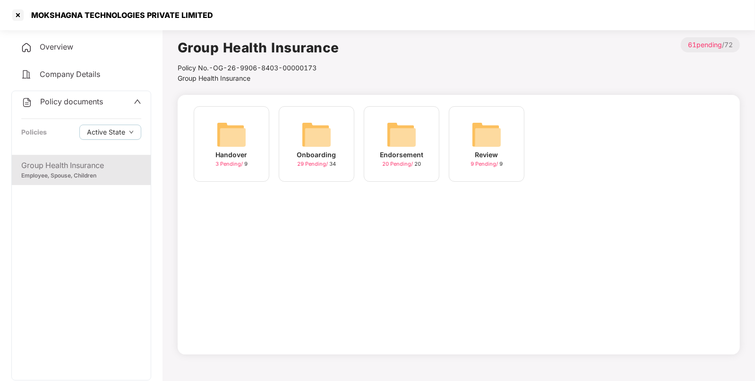
click at [395, 127] on img at bounding box center [402, 135] width 30 height 30
click at [322, 132] on img at bounding box center [316, 135] width 30 height 30
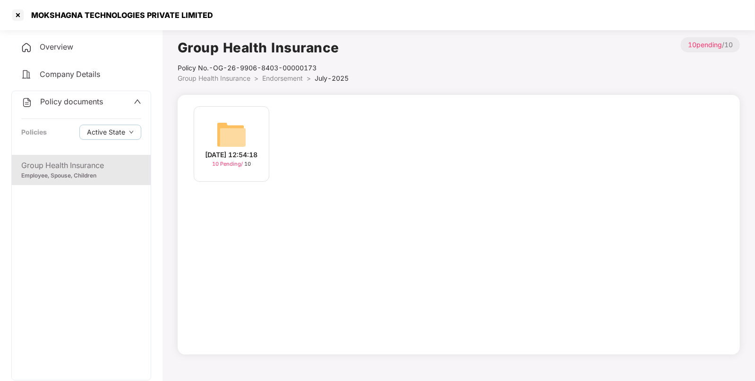
click at [250, 124] on div "17-Jul-2025 12:54:18 10 Pending / 10" at bounding box center [232, 144] width 76 height 76
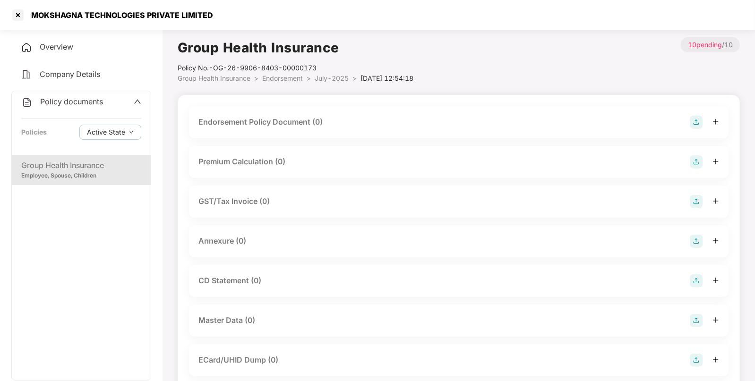
click at [697, 120] on img at bounding box center [696, 122] width 13 height 13
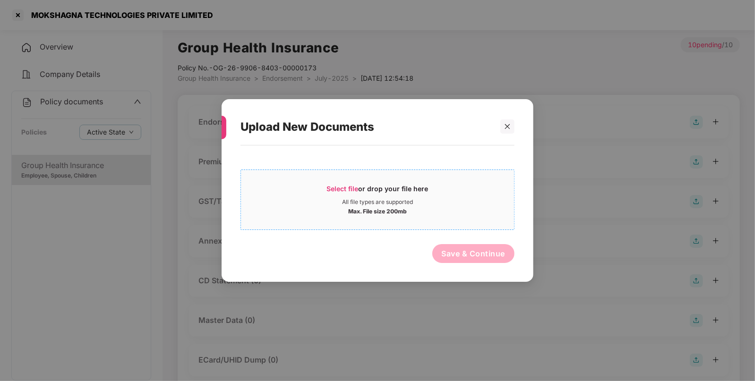
click at [353, 187] on span "Select file" at bounding box center [343, 189] width 32 height 8
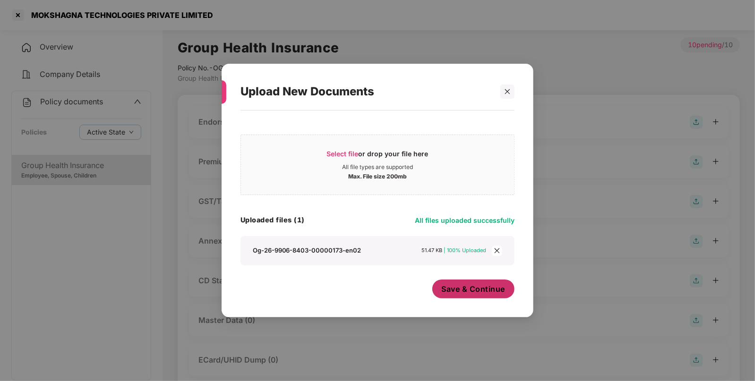
click at [461, 285] on span "Save & Continue" at bounding box center [474, 289] width 64 height 10
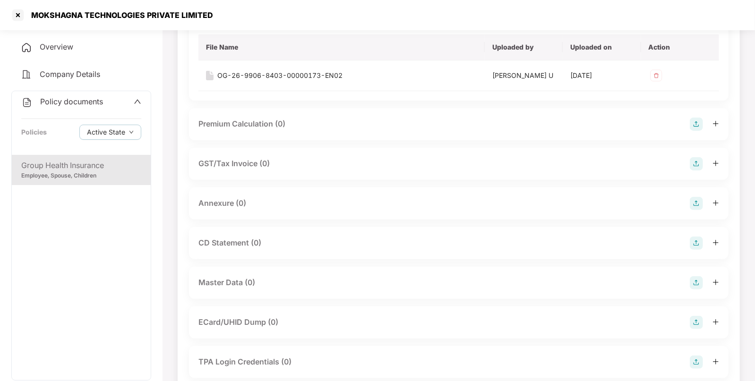
scroll to position [106, 0]
click at [697, 202] on img at bounding box center [696, 203] width 13 height 13
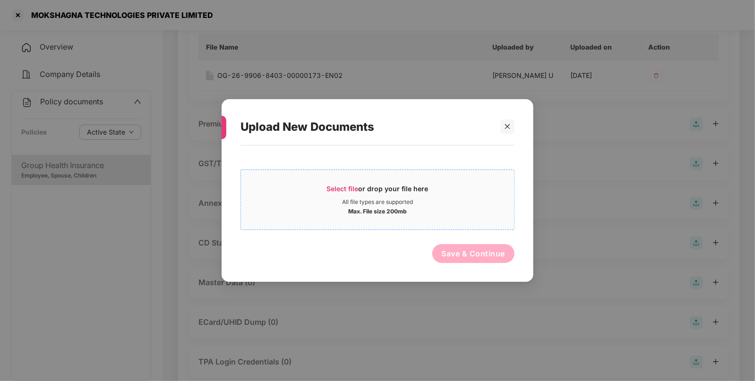
click at [327, 187] on span "Select file" at bounding box center [343, 189] width 32 height 8
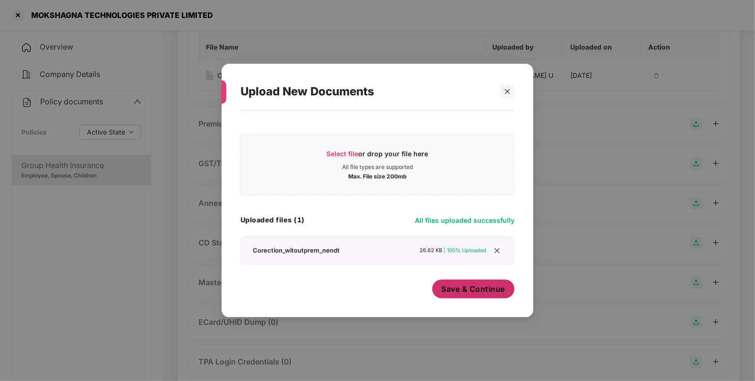
click at [439, 284] on button "Save & Continue" at bounding box center [473, 289] width 83 height 19
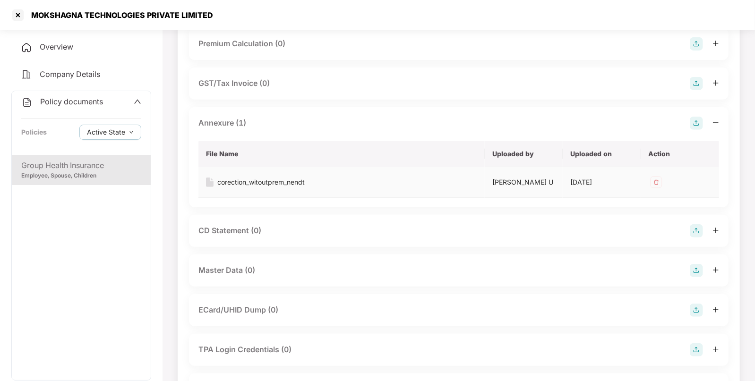
scroll to position [189, 0]
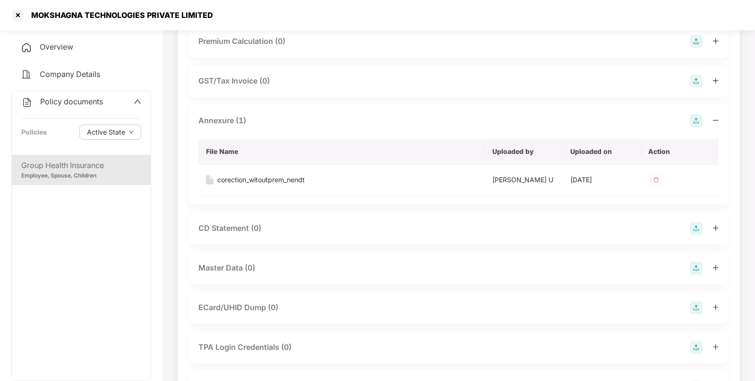
click at [692, 265] on img at bounding box center [696, 268] width 13 height 13
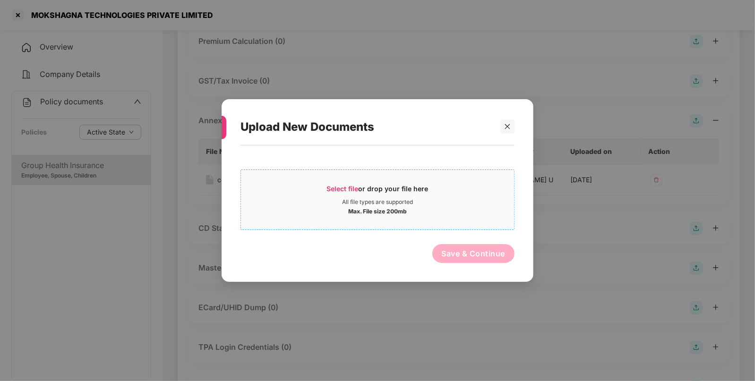
click at [329, 192] on span "Select file" at bounding box center [343, 189] width 32 height 8
click at [510, 130] on icon "close" at bounding box center [507, 126] width 7 height 7
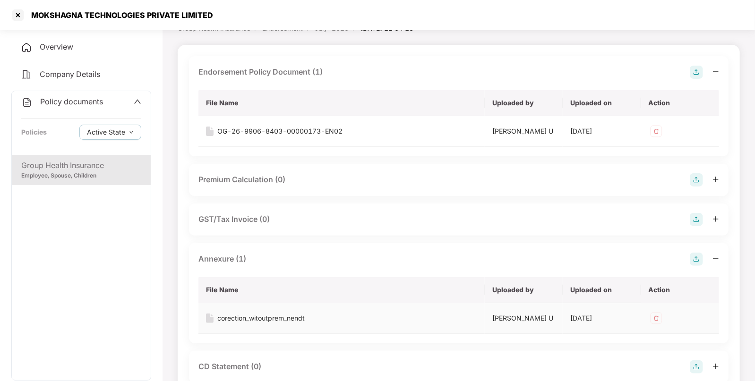
scroll to position [0, 0]
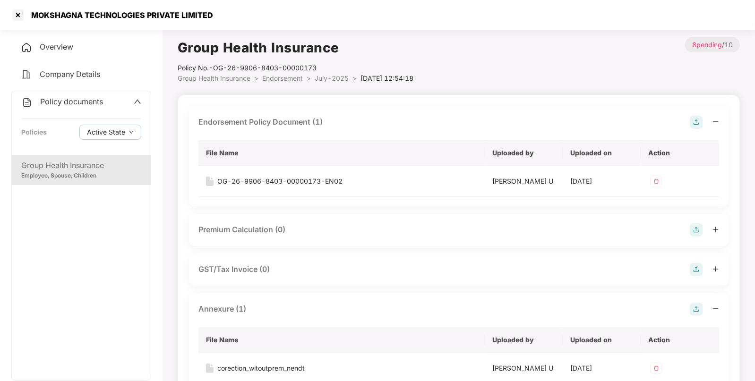
click at [275, 80] on span "Endorsement" at bounding box center [282, 78] width 41 height 8
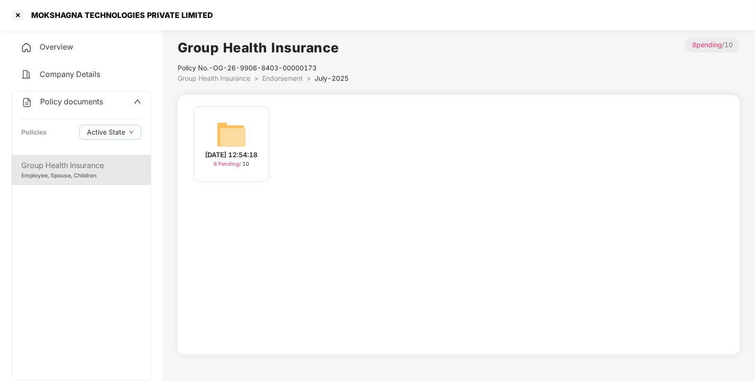
click at [240, 82] on li "Group Health Insurance >" at bounding box center [220, 78] width 85 height 10
click at [237, 80] on span "Group Health Insurance" at bounding box center [214, 78] width 73 height 8
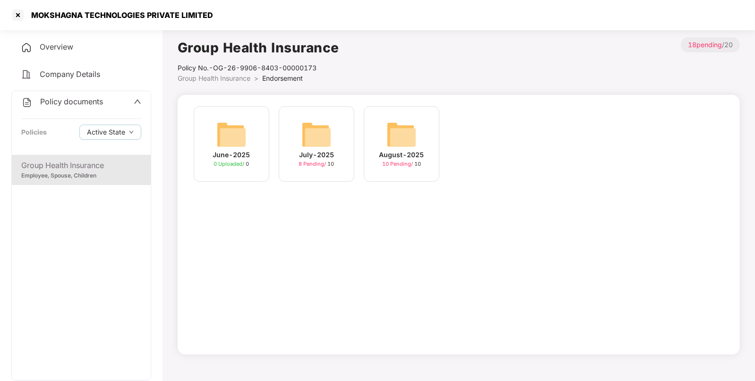
click at [411, 139] on img at bounding box center [402, 135] width 30 height 30
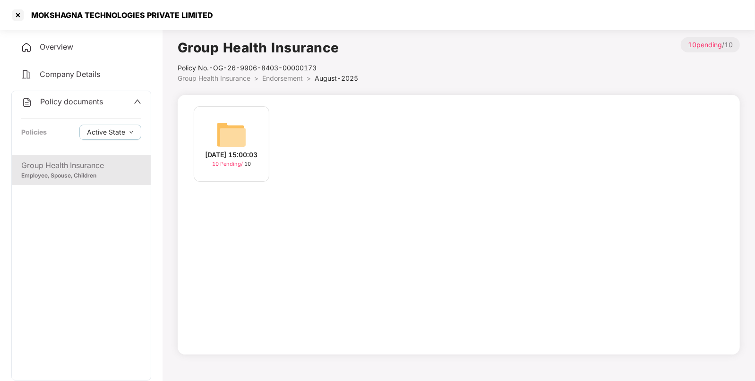
click at [236, 132] on img at bounding box center [231, 135] width 30 height 30
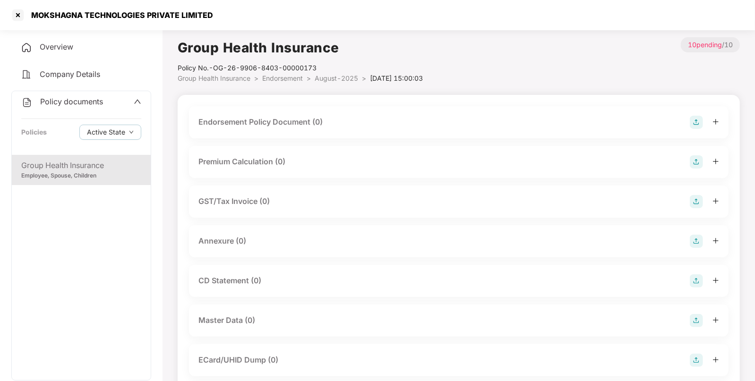
click at [695, 126] on img at bounding box center [696, 122] width 13 height 13
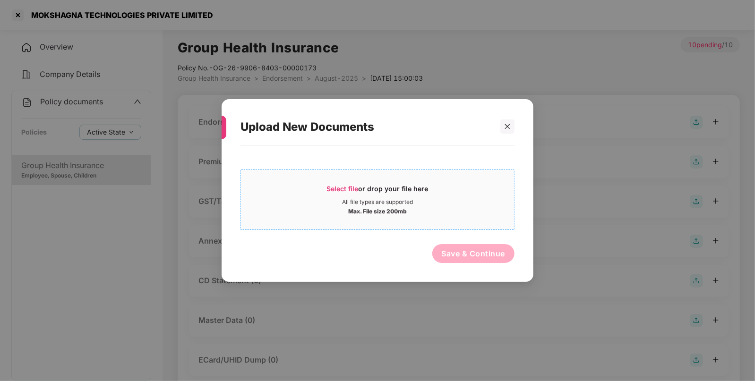
click at [343, 190] on span "Select file" at bounding box center [343, 189] width 32 height 8
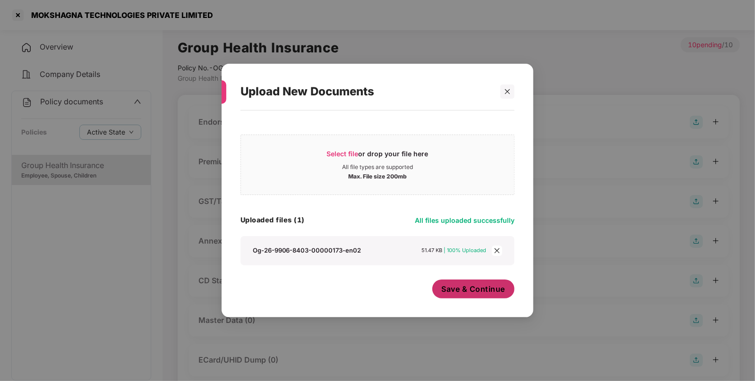
click at [477, 280] on button "Save & Continue" at bounding box center [473, 289] width 83 height 19
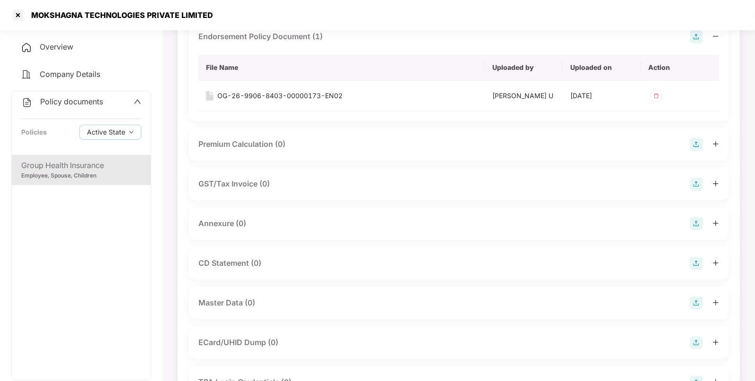
scroll to position [86, 0]
click at [697, 219] on img at bounding box center [696, 223] width 13 height 13
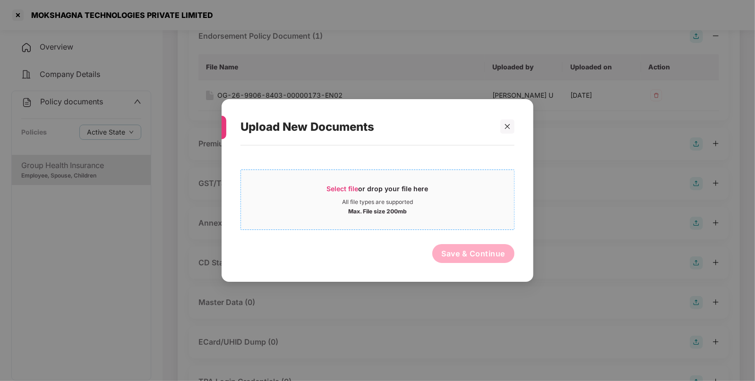
click at [343, 193] on div "Select file or drop your file here" at bounding box center [378, 191] width 102 height 14
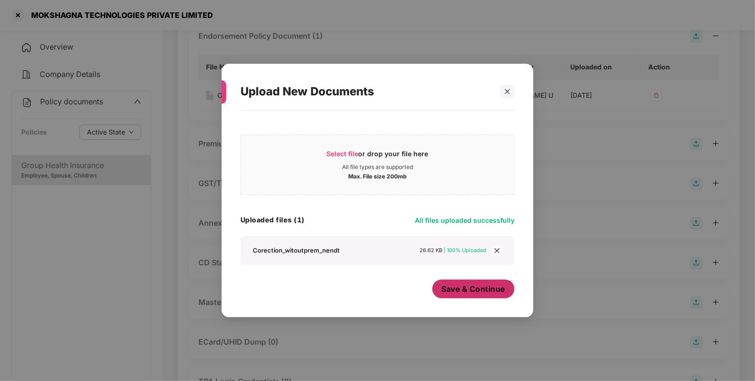
click at [477, 288] on span "Save & Continue" at bounding box center [474, 289] width 64 height 10
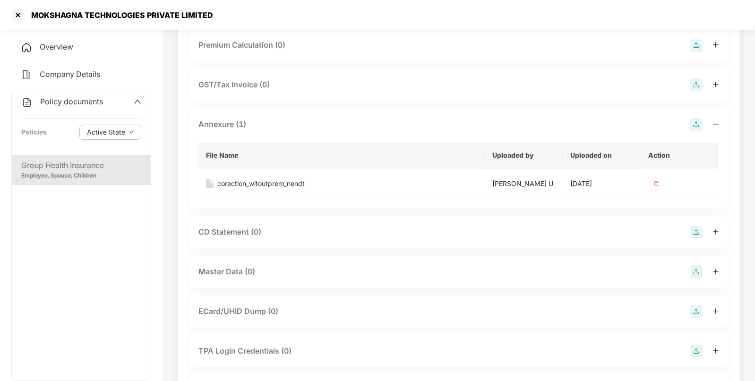
scroll to position [185, 0]
click at [695, 269] on img at bounding box center [696, 271] width 13 height 13
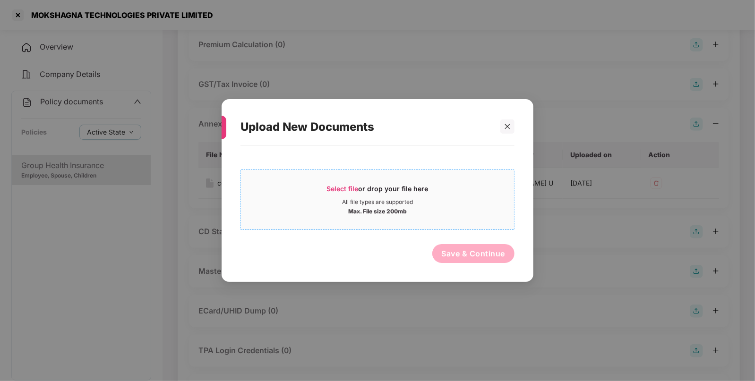
click at [347, 191] on span "Select file" at bounding box center [343, 189] width 32 height 8
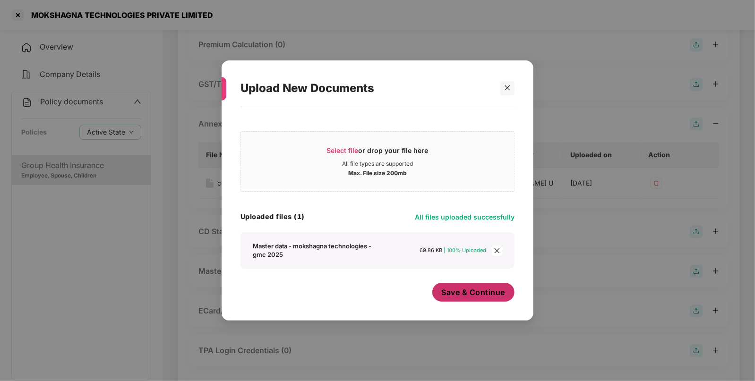
click at [483, 287] on span "Save & Continue" at bounding box center [474, 292] width 64 height 10
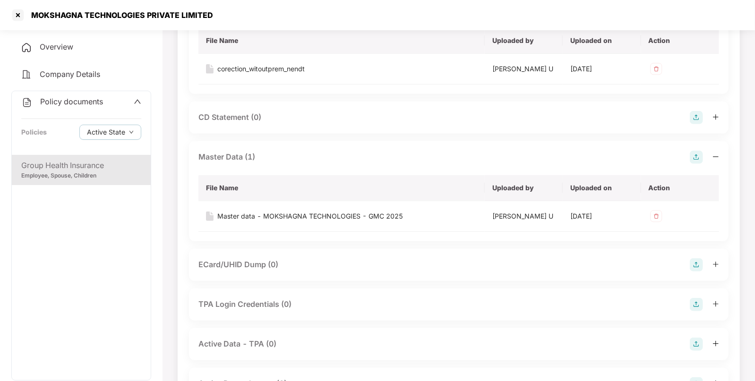
scroll to position [300, 0]
click at [18, 16] on div at bounding box center [17, 15] width 15 height 15
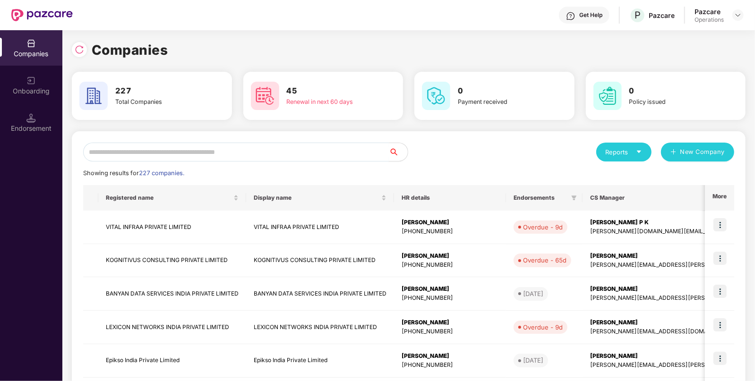
click at [285, 151] on input "text" at bounding box center [236, 152] width 306 height 19
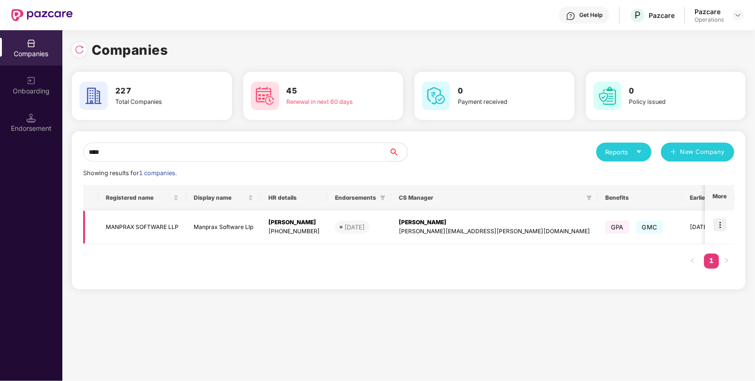
type input "****"
click at [131, 226] on td "MANPRAX SOFTWARE LLP" at bounding box center [142, 228] width 88 height 34
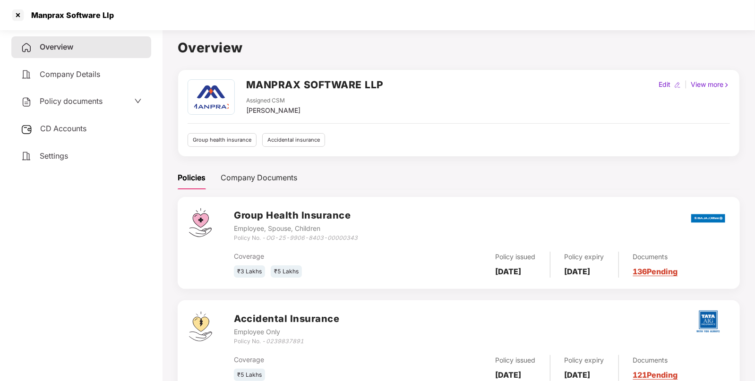
click at [84, 129] on span "CD Accounts" at bounding box center [63, 128] width 46 height 9
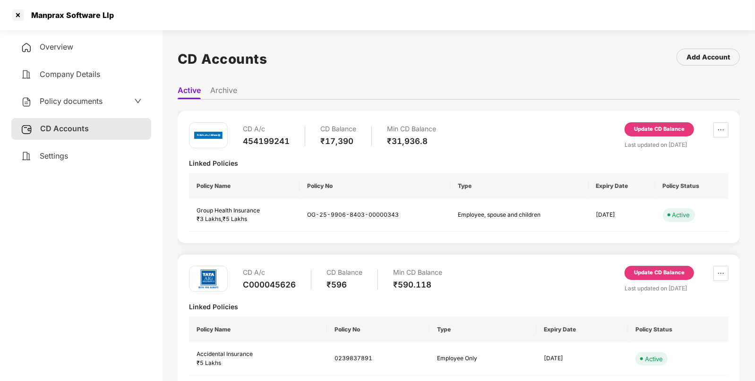
click at [657, 121] on div "CD A/c 454199241 CD Balance ₹17,390 Min CD Balance ₹31,936.8 Update CD Balance …" at bounding box center [459, 177] width 562 height 132
click at [654, 125] on div "Update CD Balance" at bounding box center [659, 129] width 51 height 9
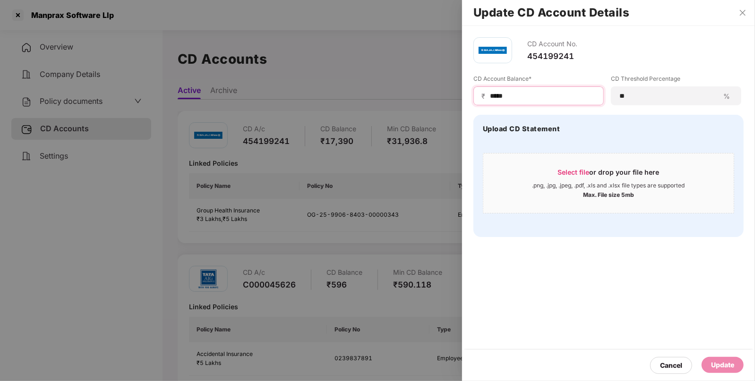
click at [498, 95] on input "*****" at bounding box center [542, 96] width 107 height 10
type input "****"
click at [721, 366] on div "Update" at bounding box center [722, 365] width 23 height 10
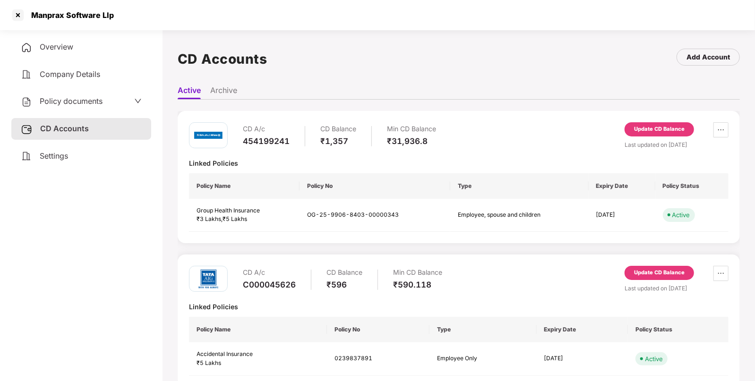
scroll to position [14, 0]
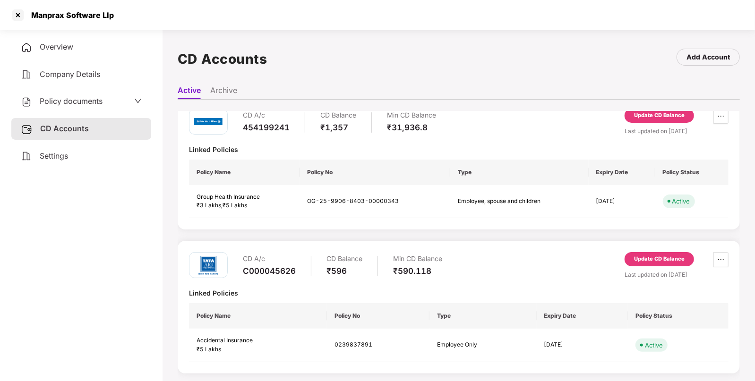
click at [666, 262] on div "Update CD Balance" at bounding box center [659, 259] width 51 height 9
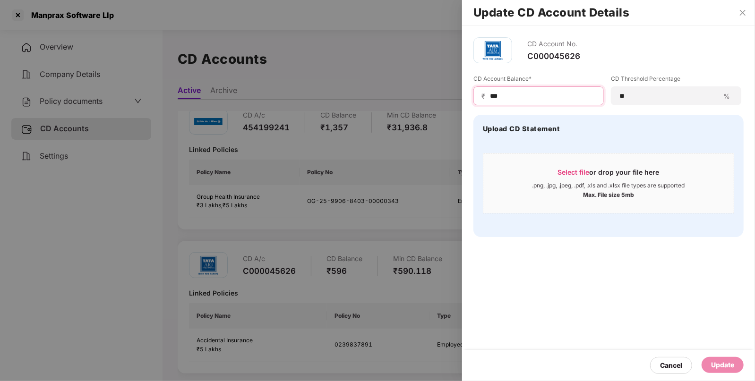
click at [503, 96] on input "***" at bounding box center [542, 96] width 107 height 10
type input "***"
click at [714, 366] on div "Update" at bounding box center [722, 365] width 23 height 10
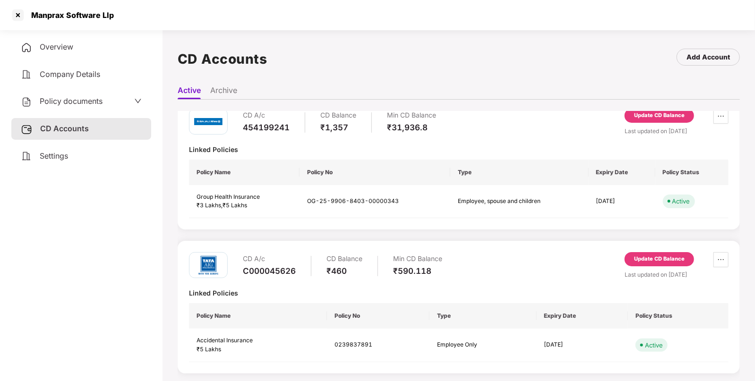
click at [103, 103] on div "Policy documents" at bounding box center [81, 101] width 121 height 12
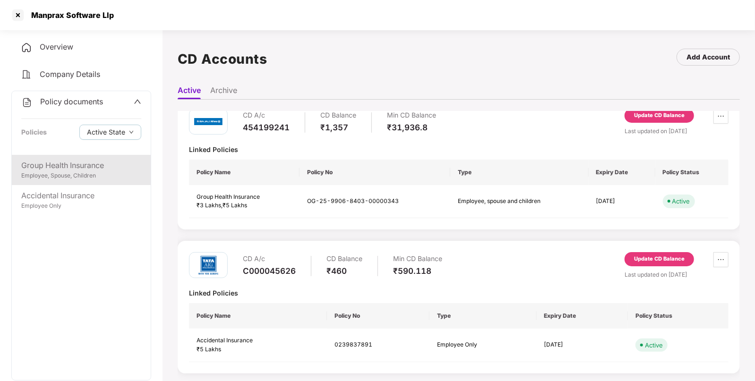
click at [76, 163] on div "Group Health Insurance" at bounding box center [81, 166] width 120 height 12
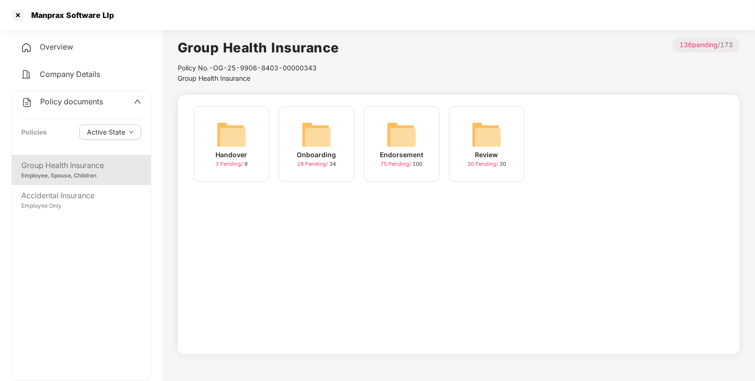
click at [412, 140] on img at bounding box center [402, 135] width 30 height 30
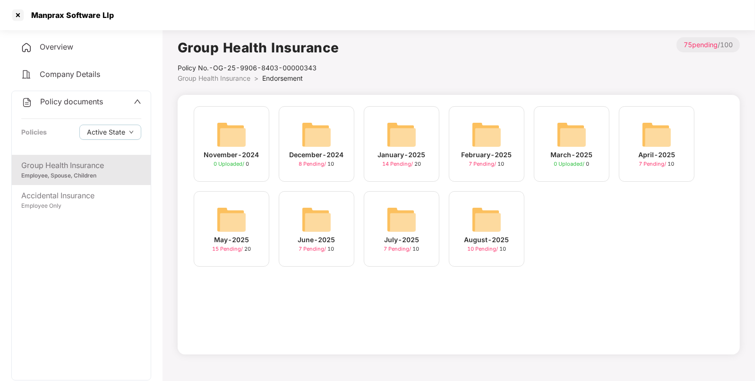
click at [486, 213] on img at bounding box center [487, 220] width 30 height 30
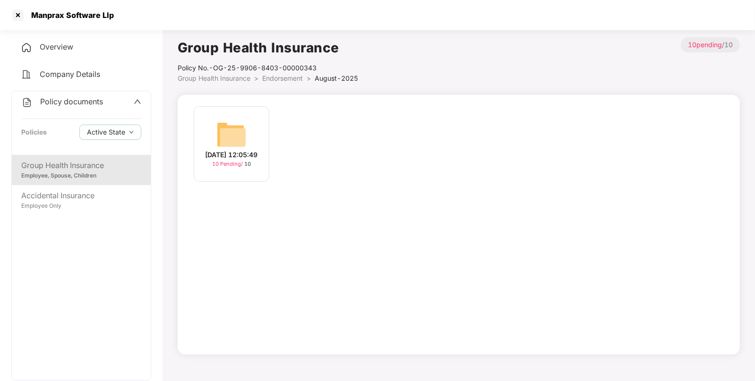
click at [235, 130] on img at bounding box center [231, 135] width 30 height 30
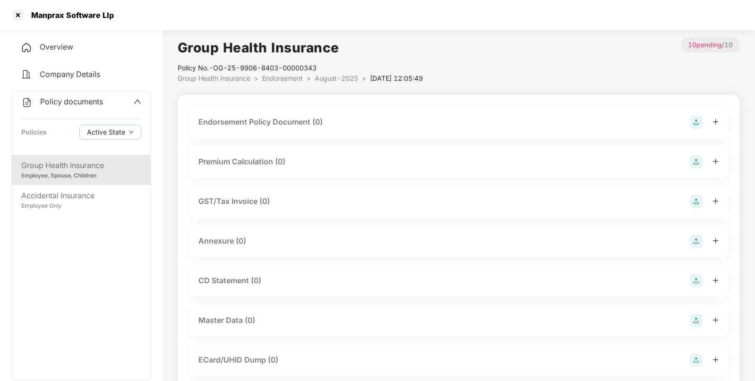
click at [695, 117] on img at bounding box center [696, 122] width 13 height 13
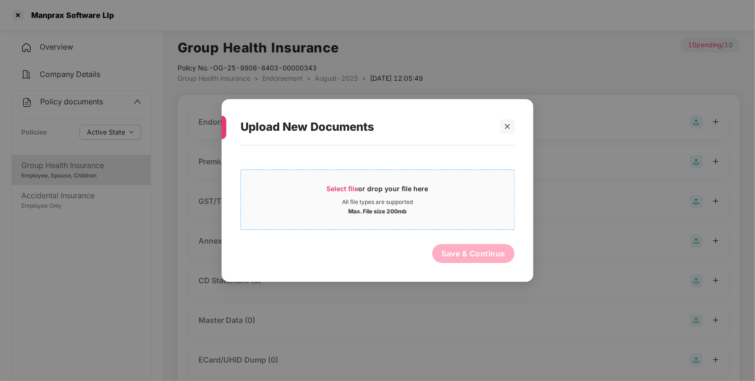
click at [334, 186] on span "Select file" at bounding box center [343, 189] width 32 height 8
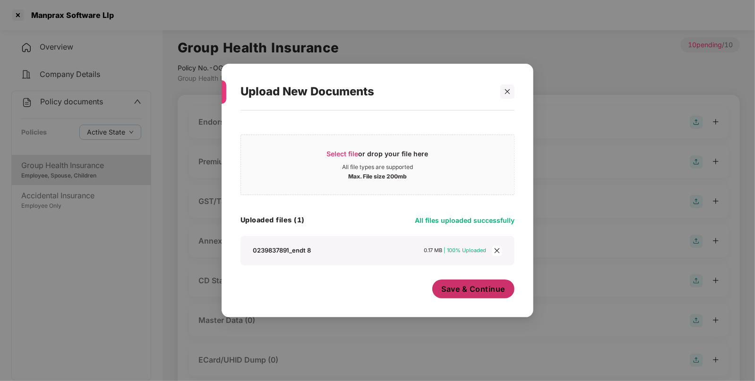
click at [477, 286] on span "Save & Continue" at bounding box center [474, 289] width 64 height 10
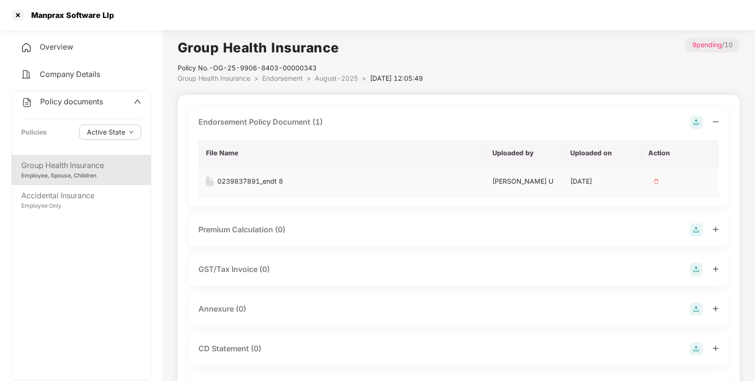
click at [656, 177] on img at bounding box center [656, 181] width 15 height 15
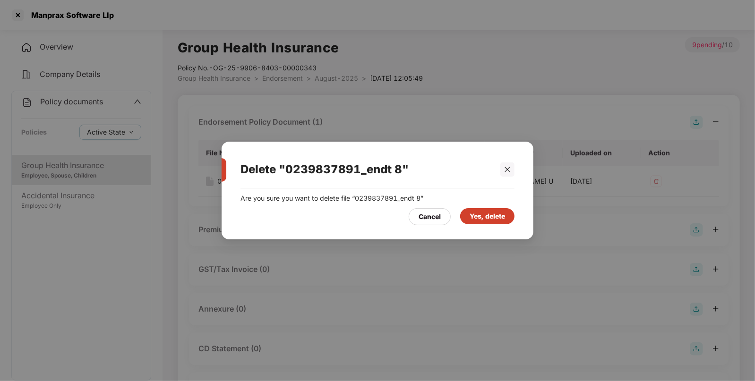
click at [489, 216] on div "Yes, delete" at bounding box center [487, 216] width 35 height 10
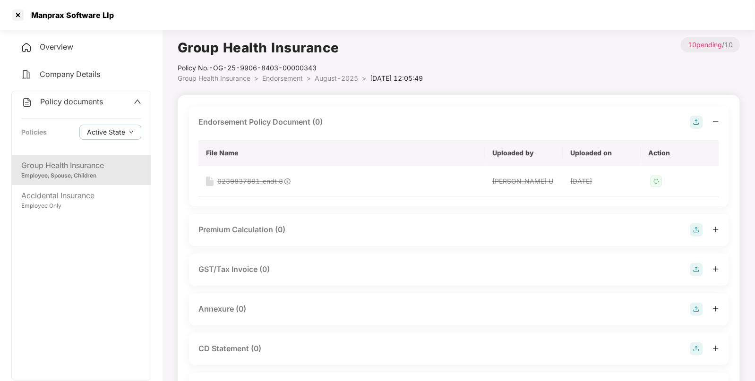
click at [697, 121] on img at bounding box center [696, 122] width 13 height 13
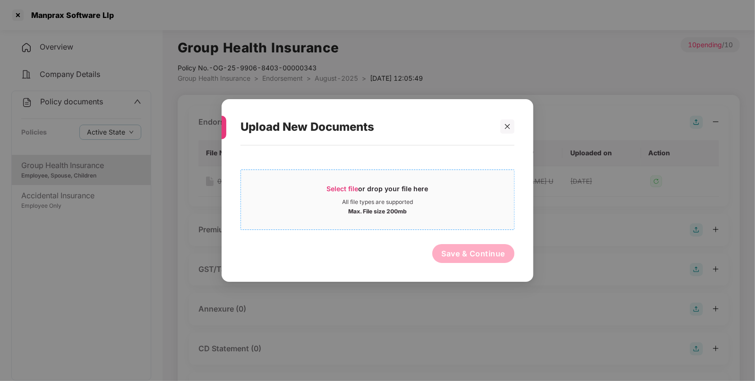
click at [339, 186] on span "Select file" at bounding box center [343, 189] width 32 height 8
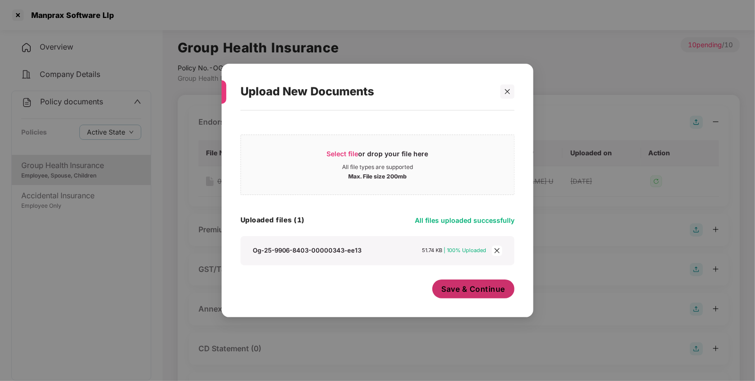
click at [471, 288] on span "Save & Continue" at bounding box center [474, 289] width 64 height 10
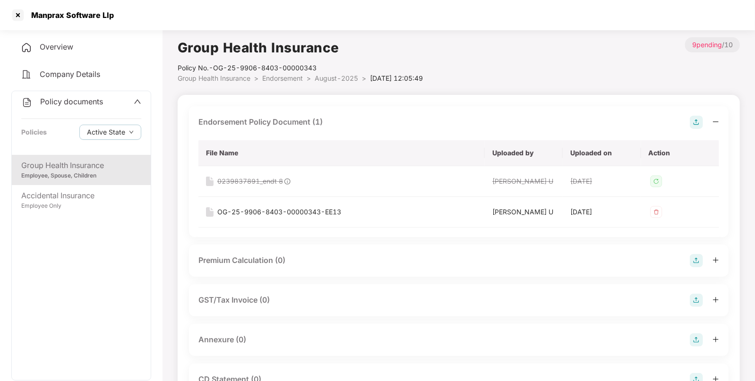
scroll to position [62, 0]
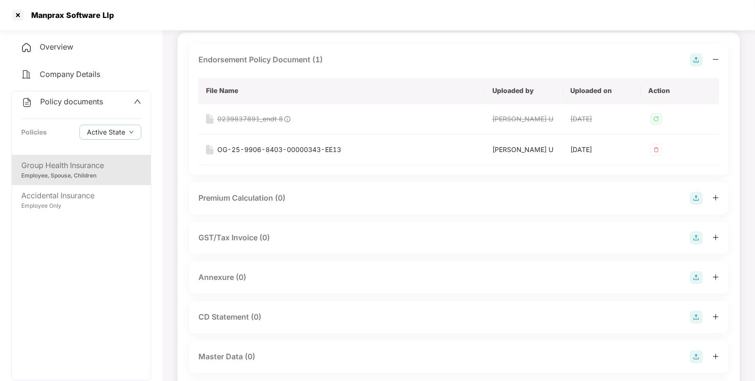
click at [696, 274] on img at bounding box center [696, 277] width 13 height 13
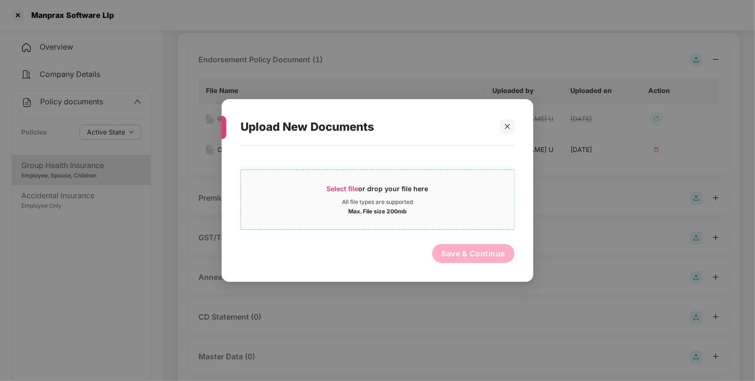
click at [351, 186] on span "Select file" at bounding box center [343, 189] width 32 height 8
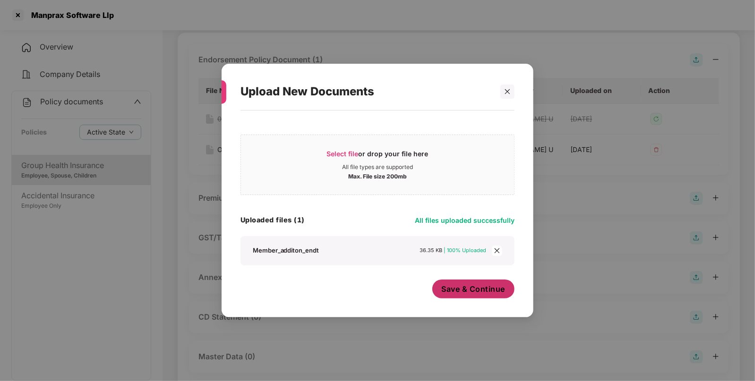
click at [494, 295] on button "Save & Continue" at bounding box center [473, 289] width 83 height 19
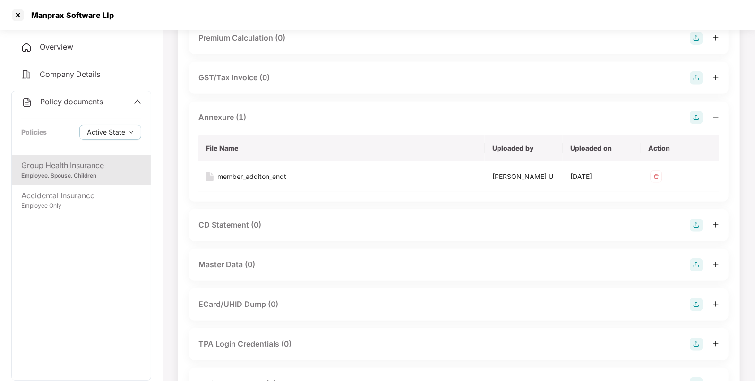
scroll to position [223, 0]
click at [695, 262] on img at bounding box center [696, 264] width 13 height 13
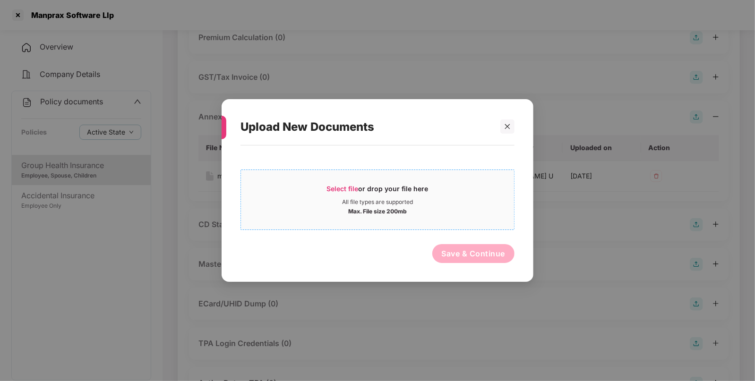
click at [348, 189] on span "Select file" at bounding box center [343, 189] width 32 height 8
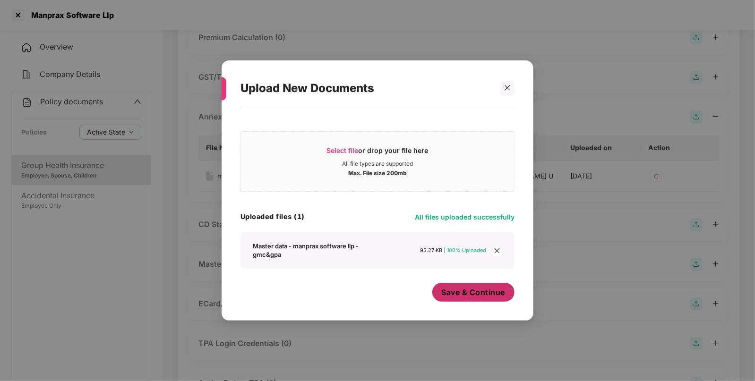
click at [472, 291] on span "Save & Continue" at bounding box center [474, 292] width 64 height 10
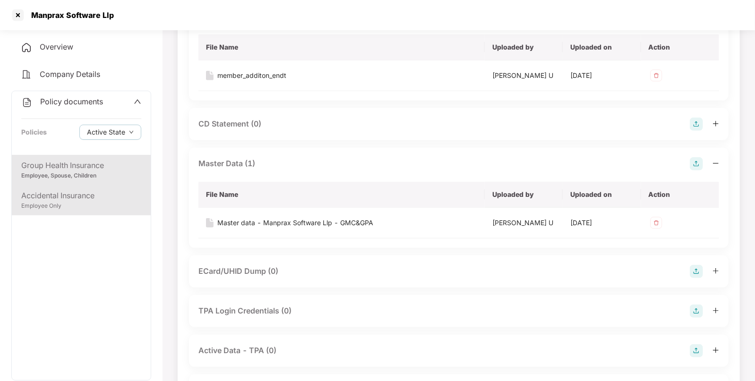
click at [61, 197] on div "Accidental Insurance" at bounding box center [81, 196] width 120 height 12
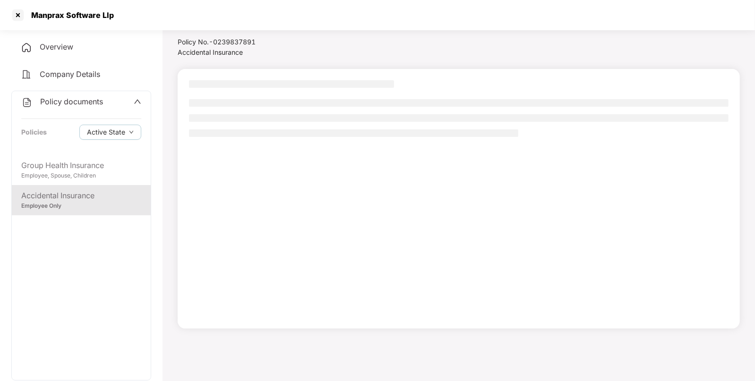
scroll to position [26, 0]
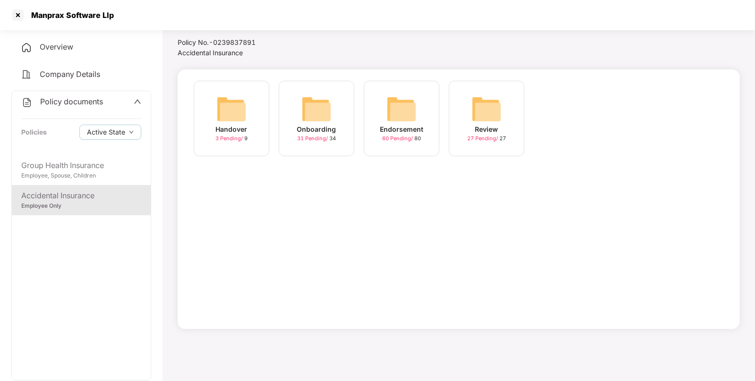
click at [393, 119] on img at bounding box center [402, 109] width 30 height 30
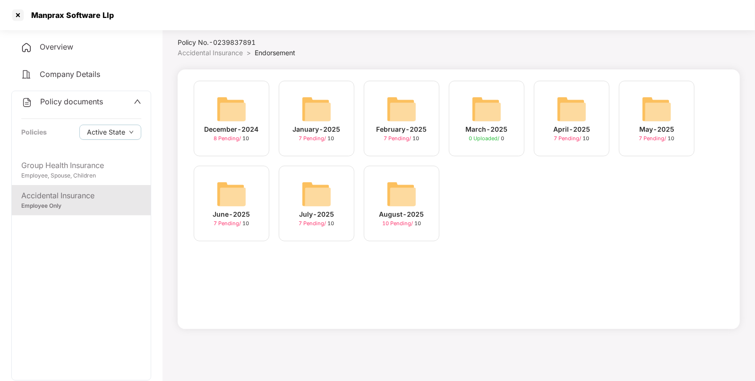
click at [404, 189] on img at bounding box center [402, 194] width 30 height 30
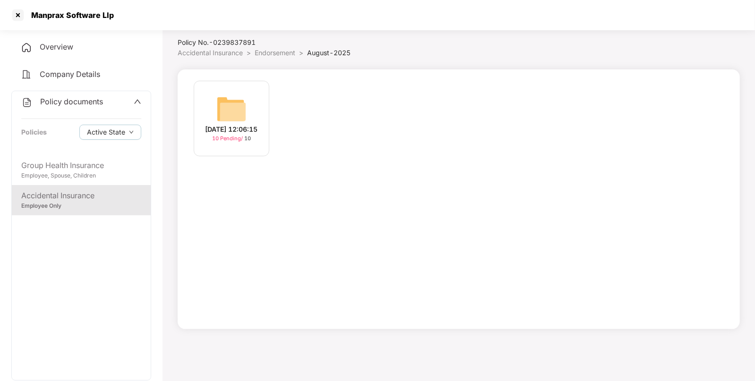
click at [235, 116] on img at bounding box center [231, 109] width 30 height 30
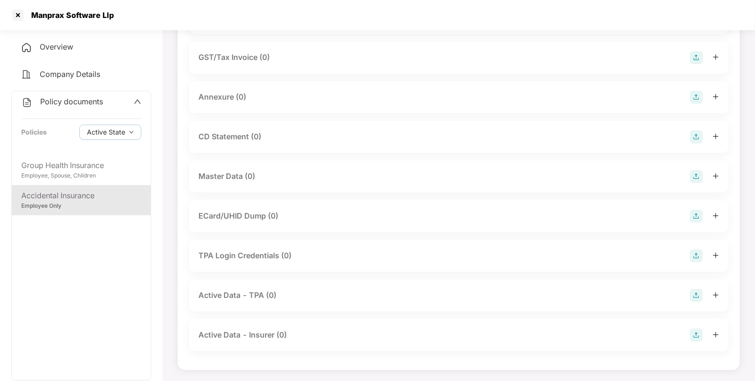
scroll to position [112, 0]
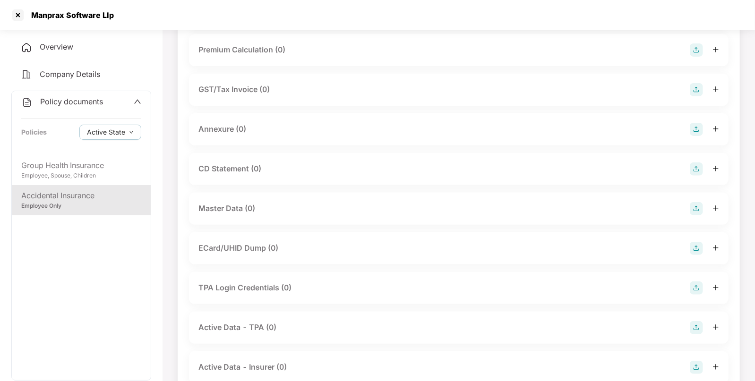
click at [697, 209] on img at bounding box center [696, 208] width 13 height 13
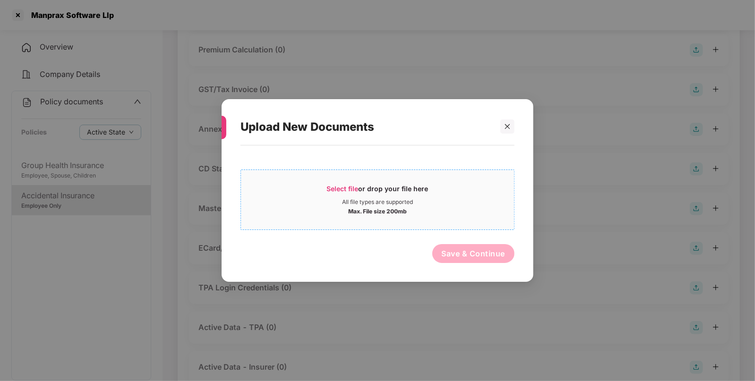
click at [332, 188] on span "Select file" at bounding box center [343, 189] width 32 height 8
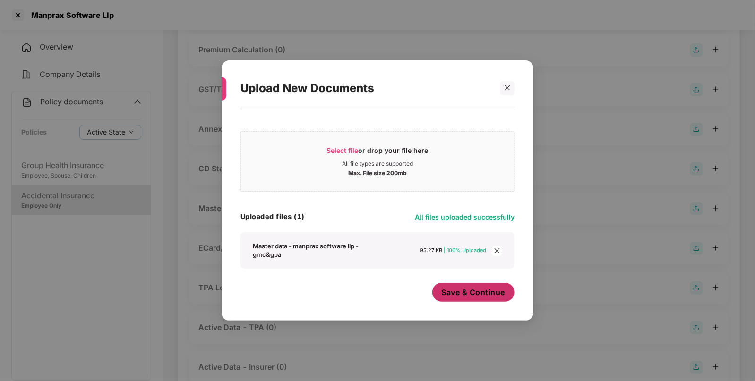
click at [449, 293] on span "Save & Continue" at bounding box center [474, 292] width 64 height 10
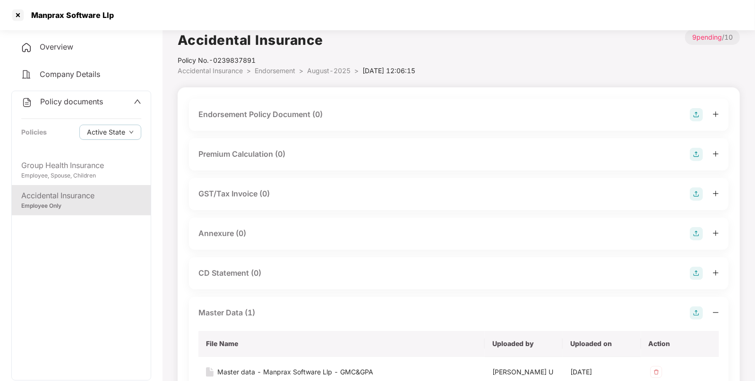
scroll to position [0, 0]
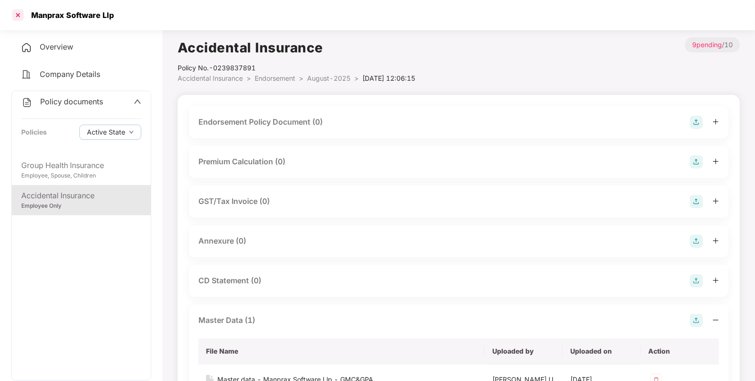
click at [21, 17] on div at bounding box center [17, 15] width 15 height 15
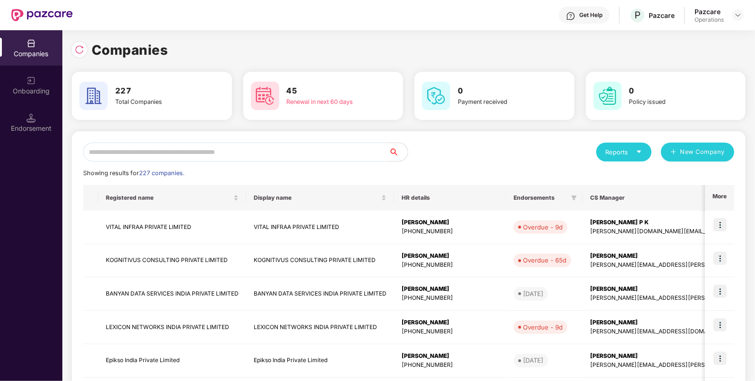
click at [357, 156] on input "text" at bounding box center [236, 152] width 306 height 19
paste input "**********"
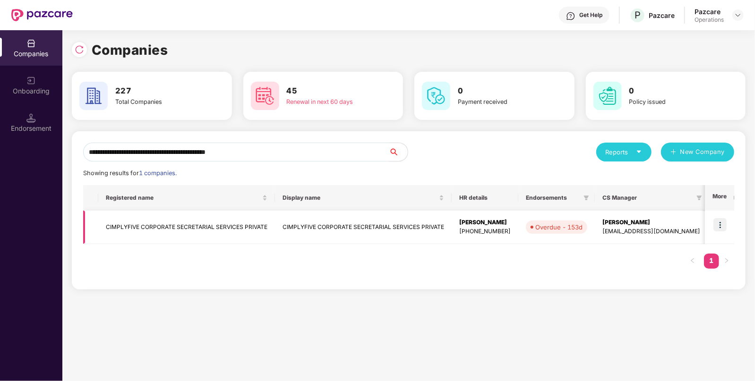
type input "**********"
click at [715, 218] on img at bounding box center [719, 224] width 13 height 13
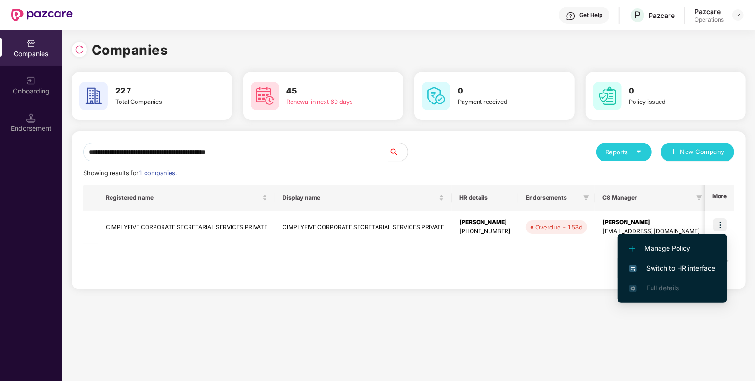
click at [657, 270] on span "Switch to HR interface" at bounding box center [672, 268] width 86 height 10
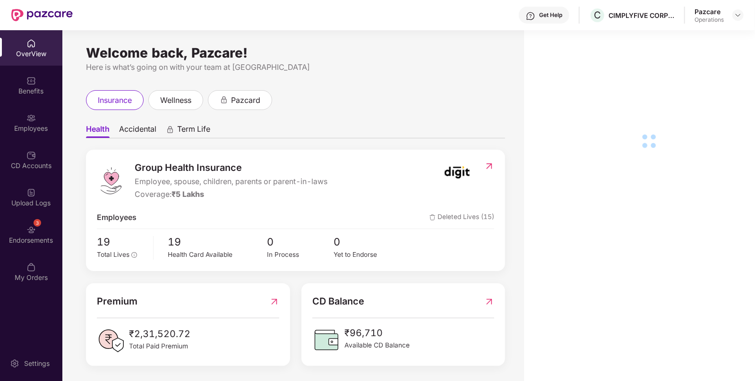
click at [28, 240] on div "Endorsements" at bounding box center [31, 240] width 62 height 9
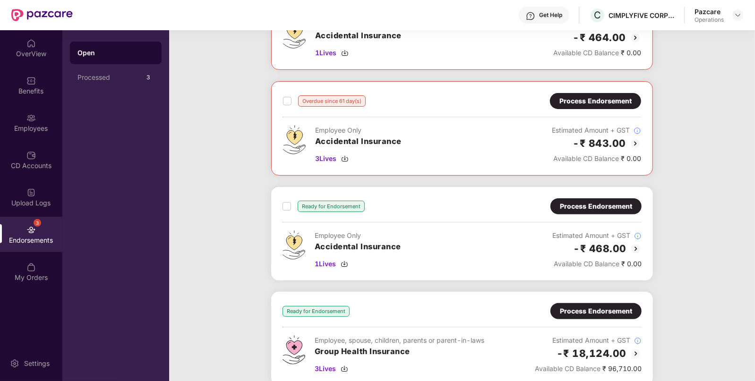
scroll to position [215, 0]
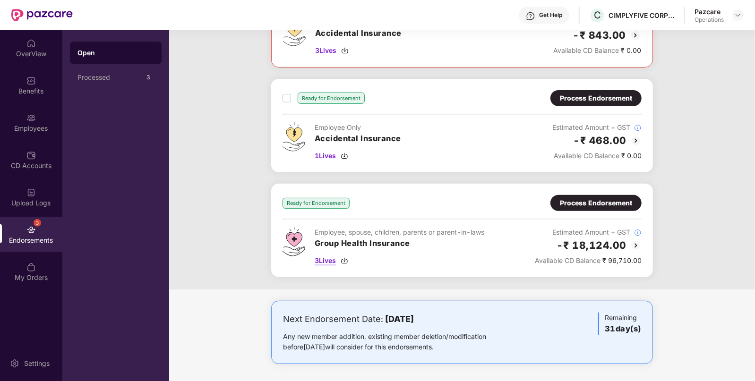
click at [347, 259] on img at bounding box center [345, 261] width 8 height 8
click at [591, 202] on div "Process Endorsement" at bounding box center [596, 203] width 72 height 10
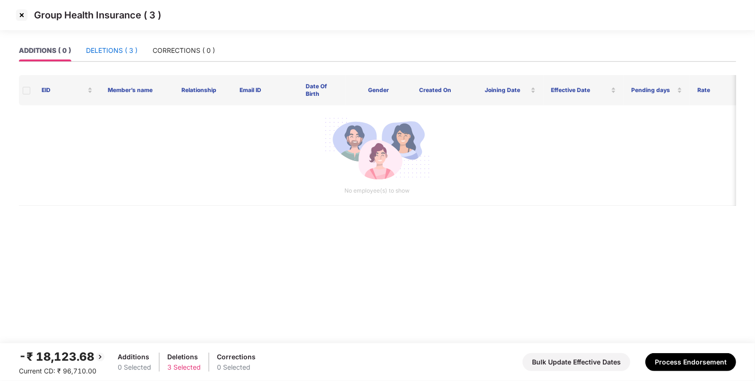
click at [134, 50] on div "DELETIONS ( 3 )" at bounding box center [112, 50] width 52 height 10
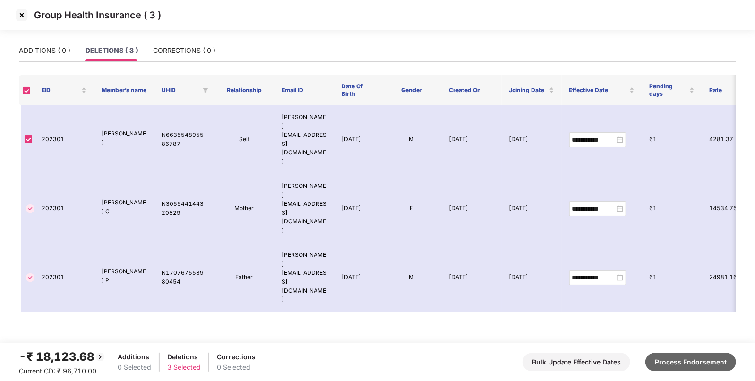
click at [687, 361] on button "Process Endorsement" at bounding box center [690, 362] width 91 height 18
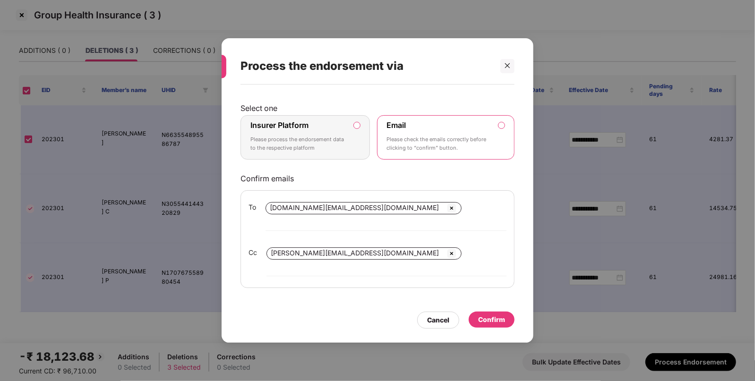
click at [361, 137] on label "Insurer Platform Please process the endorsement data to the respective platform" at bounding box center [305, 137] width 129 height 44
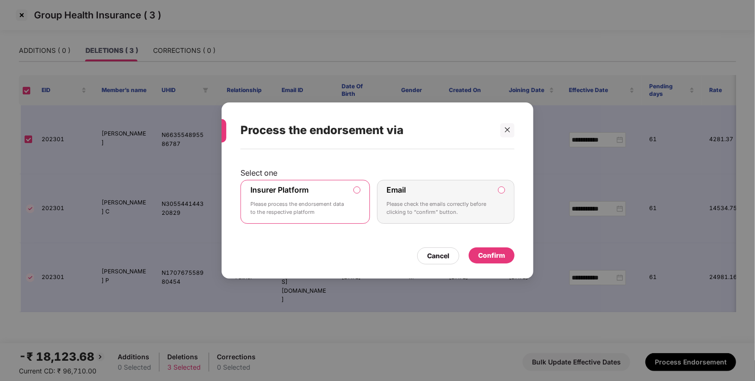
click at [482, 257] on div "Confirm" at bounding box center [491, 255] width 27 height 10
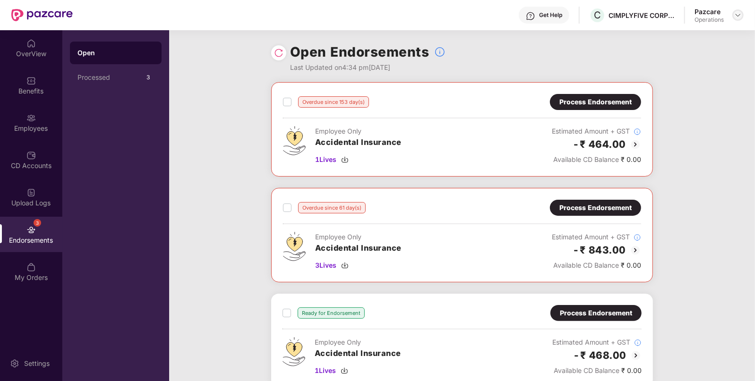
click at [739, 16] on img at bounding box center [738, 15] width 8 height 8
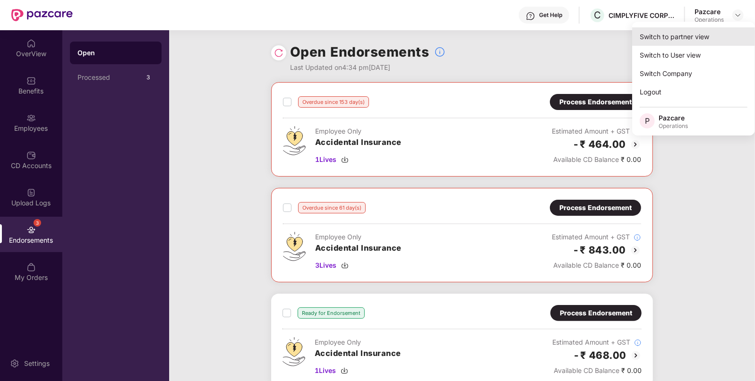
click at [660, 40] on div "Switch to partner view" at bounding box center [693, 36] width 123 height 18
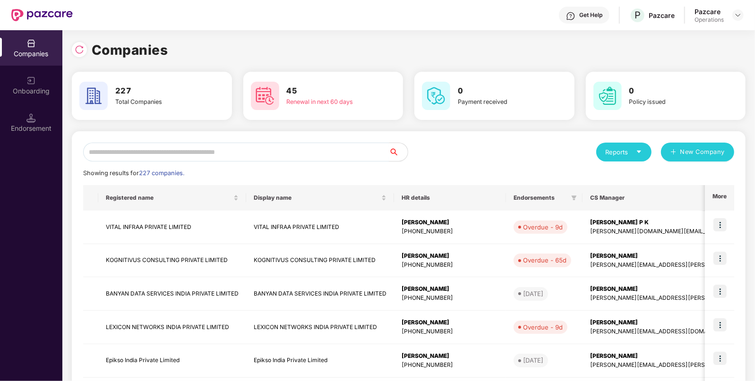
click at [374, 161] on input "text" at bounding box center [236, 152] width 306 height 19
paste input "**********"
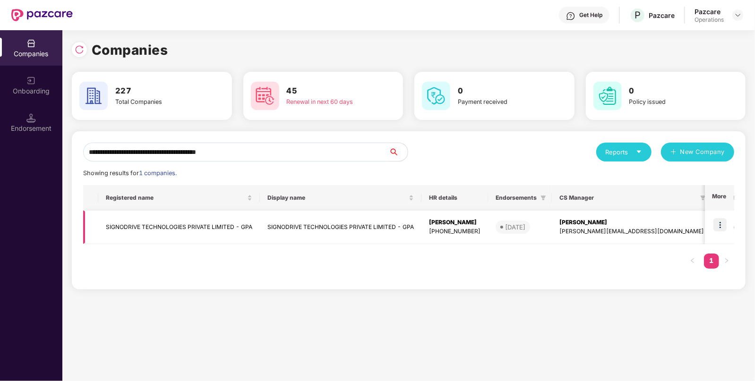
type input "**********"
click at [725, 228] on img at bounding box center [719, 224] width 13 height 13
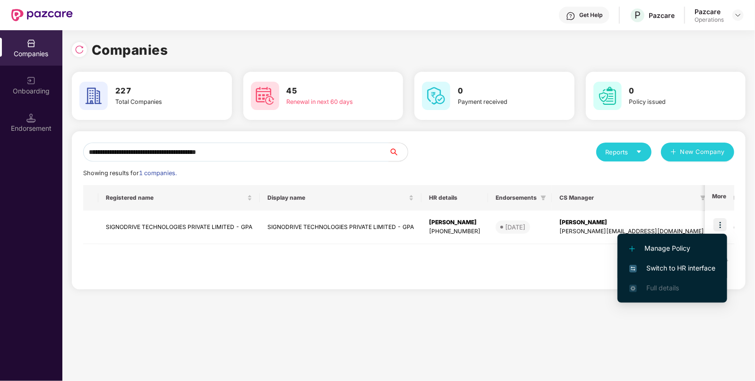
click at [657, 262] on li "Switch to HR interface" at bounding box center [673, 268] width 110 height 20
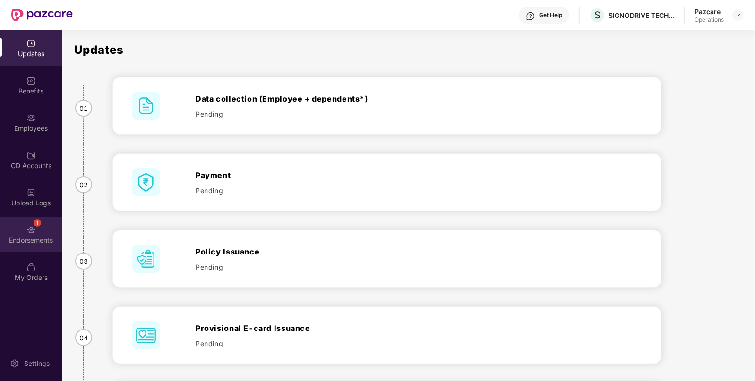
click at [34, 237] on div "Endorsements" at bounding box center [31, 240] width 62 height 9
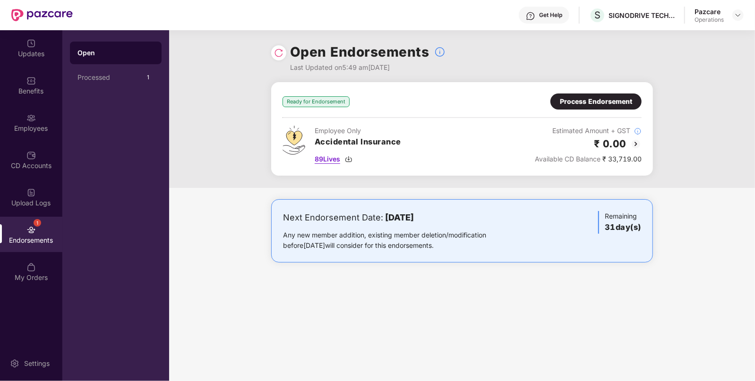
click at [352, 158] on img at bounding box center [349, 159] width 8 height 8
click at [30, 119] on img at bounding box center [30, 117] width 9 height 9
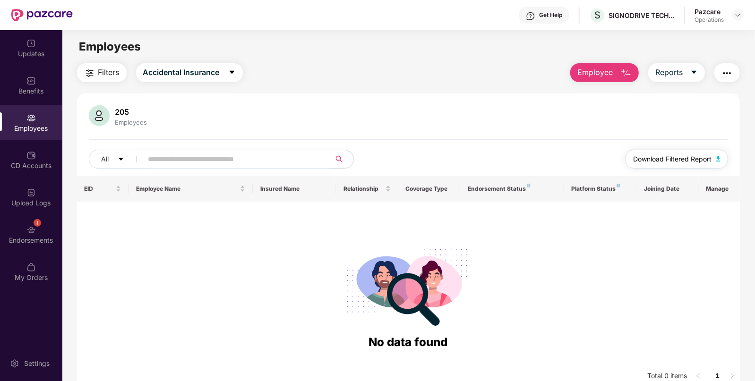
click at [676, 160] on span "Download Filtered Report" at bounding box center [672, 159] width 78 height 10
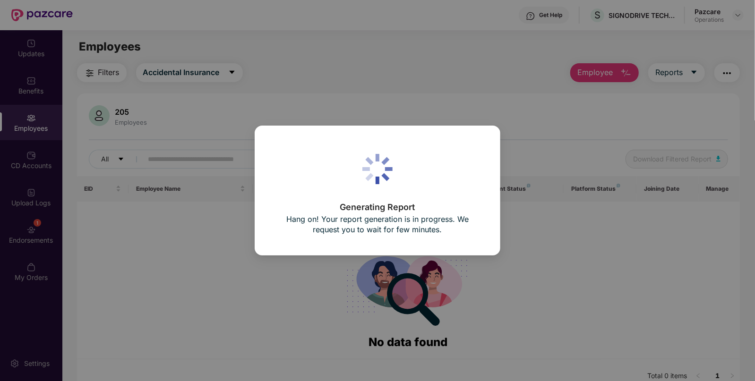
click at [365, 217] on p "Hang on! Your report generation is in progress. We request you to wait for few …" at bounding box center [378, 224] width 208 height 21
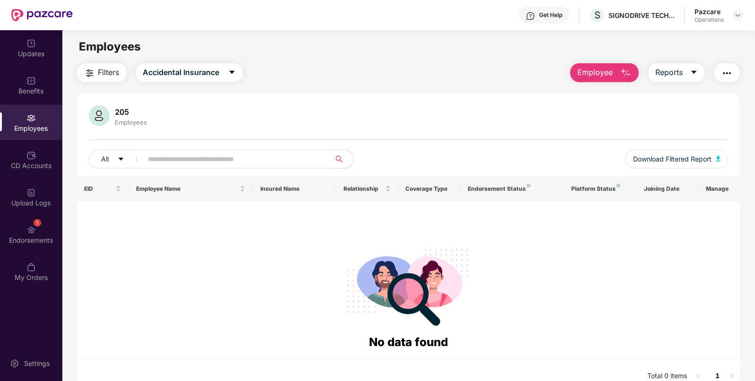
click at [103, 75] on span "Filters" at bounding box center [108, 73] width 21 height 12
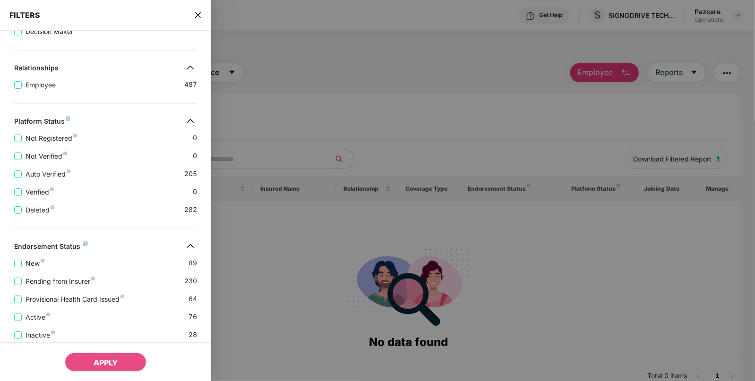
scroll to position [181, 0]
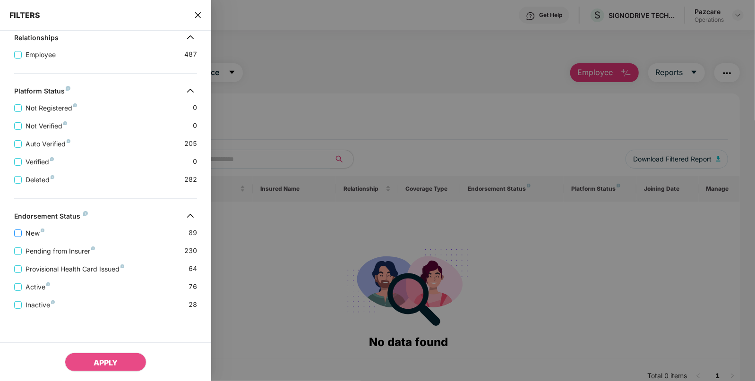
click at [26, 232] on span "New" at bounding box center [35, 233] width 26 height 10
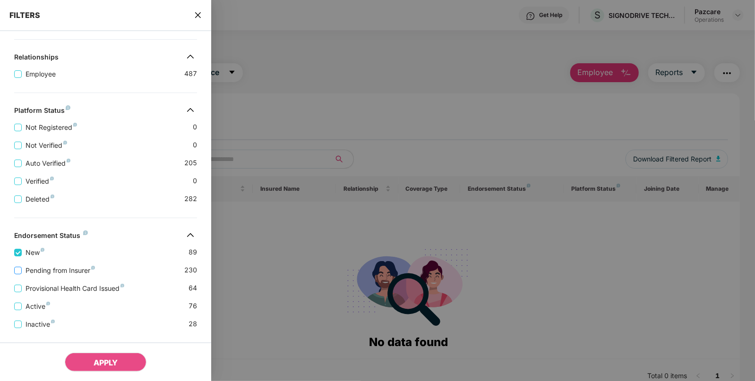
click at [32, 267] on span "Pending from Insurer" at bounding box center [60, 271] width 77 height 10
click at [64, 287] on span "Provisional Health Card Issued" at bounding box center [75, 288] width 106 height 10
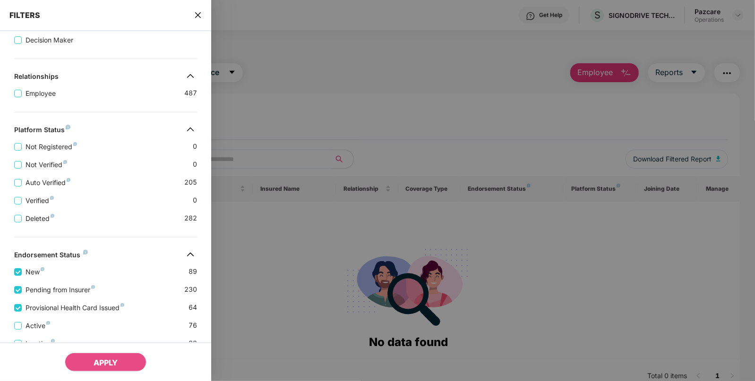
scroll to position [220, 0]
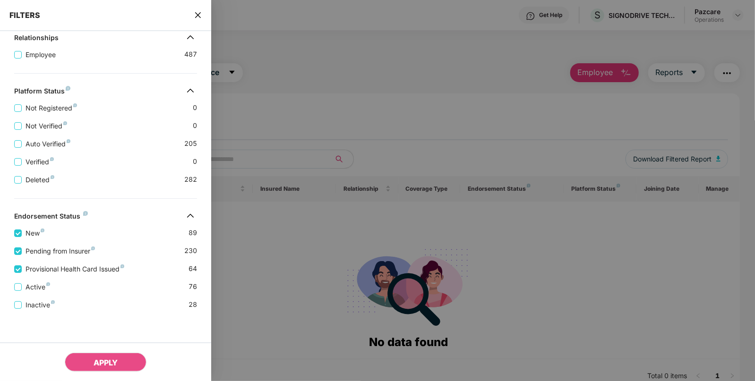
click at [200, 17] on icon "close" at bounding box center [198, 15] width 6 height 6
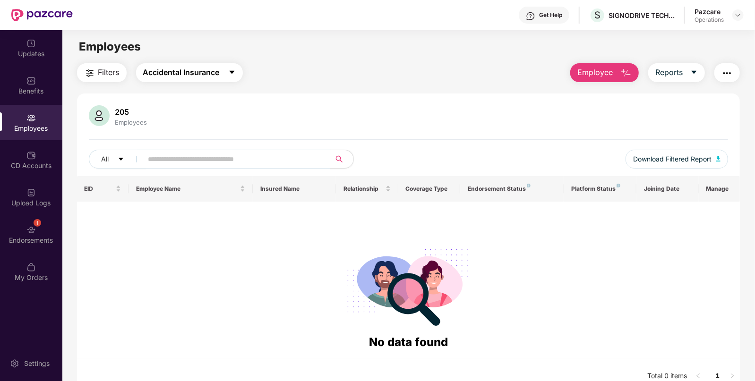
click at [175, 70] on span "Accidental Insurance" at bounding box center [181, 73] width 77 height 12
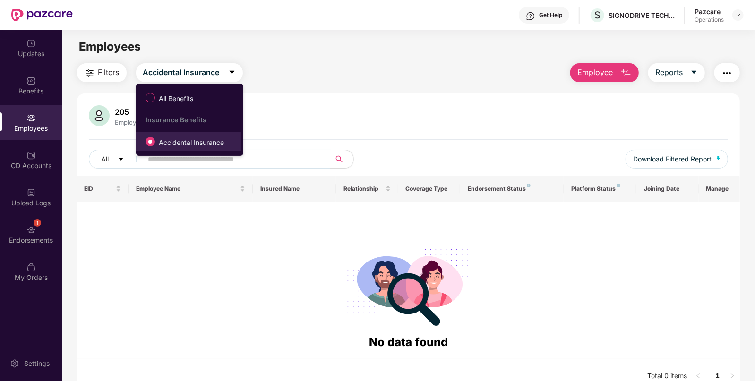
click at [155, 141] on span at bounding box center [150, 141] width 9 height 9
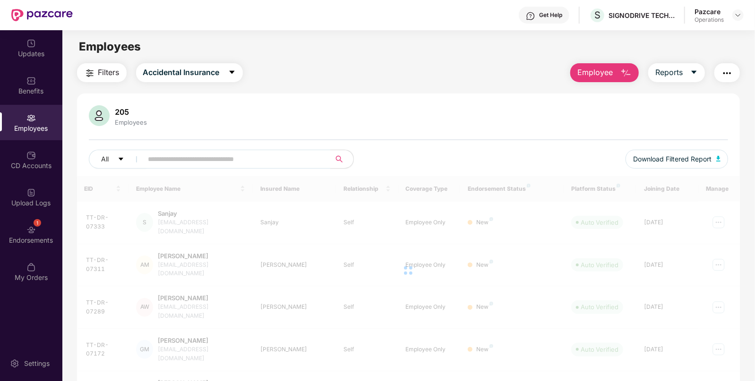
click at [103, 77] on span "Filters" at bounding box center [108, 73] width 21 height 12
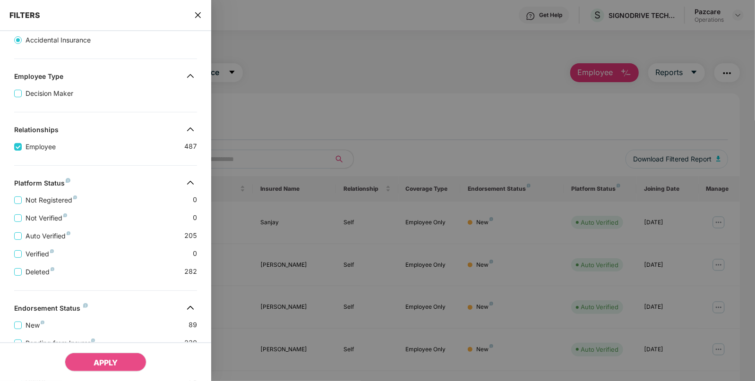
scroll to position [200, 0]
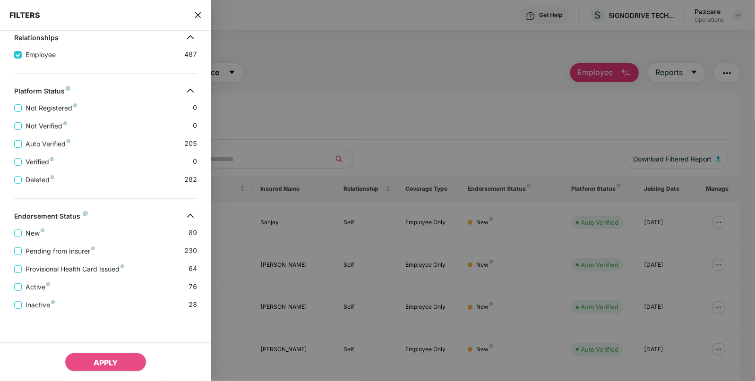
click at [90, 351] on div "APPLY" at bounding box center [105, 362] width 211 height 39
click at [196, 14] on icon "close" at bounding box center [198, 15] width 8 height 8
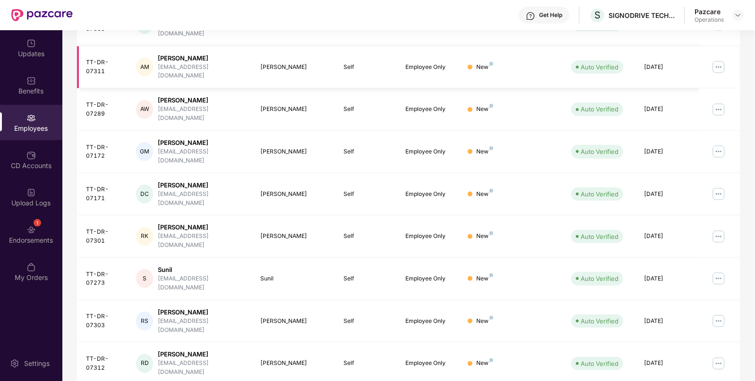
scroll to position [0, 0]
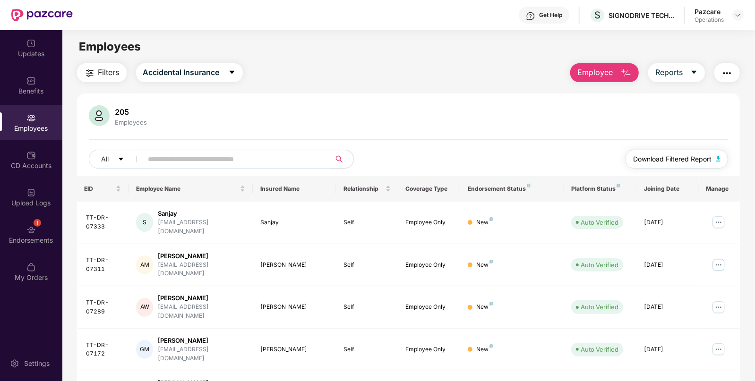
click at [721, 157] on img "button" at bounding box center [718, 159] width 5 height 6
click at [47, 233] on div "1 Endorsements" at bounding box center [31, 234] width 62 height 35
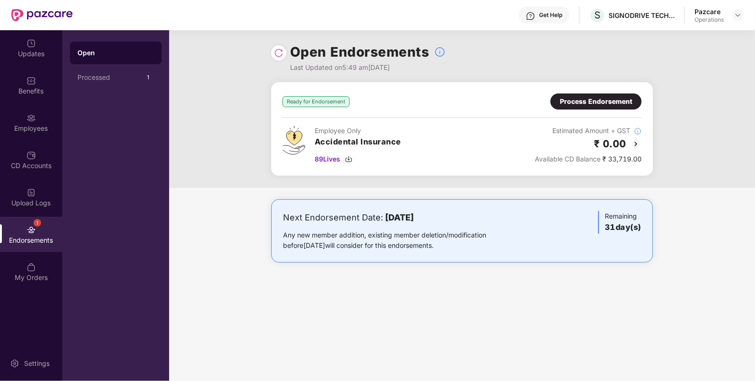
click at [564, 94] on div "Process Endorsement" at bounding box center [595, 102] width 91 height 16
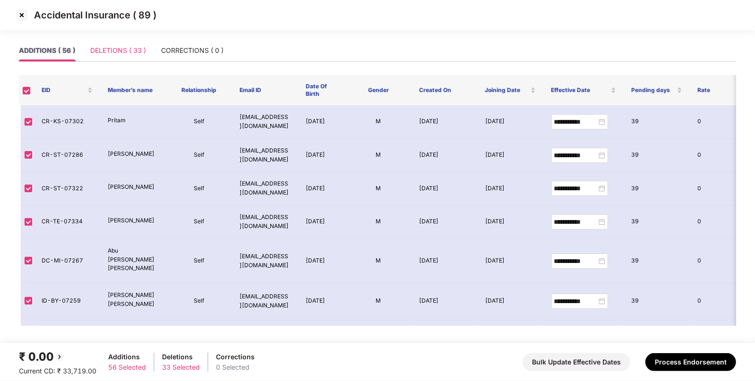
click at [112, 56] on div "DELETIONS ( 33 )" at bounding box center [118, 51] width 56 height 22
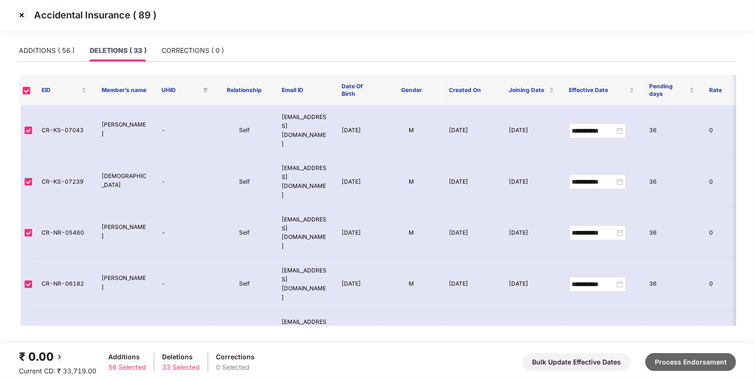
click at [689, 363] on button "Process Endorsement" at bounding box center [690, 362] width 91 height 18
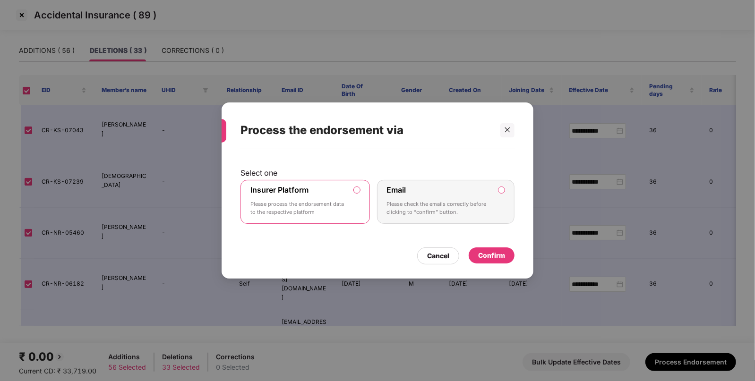
click at [498, 258] on div "Confirm" at bounding box center [491, 255] width 27 height 10
